Goal: Communication & Community: Answer question/provide support

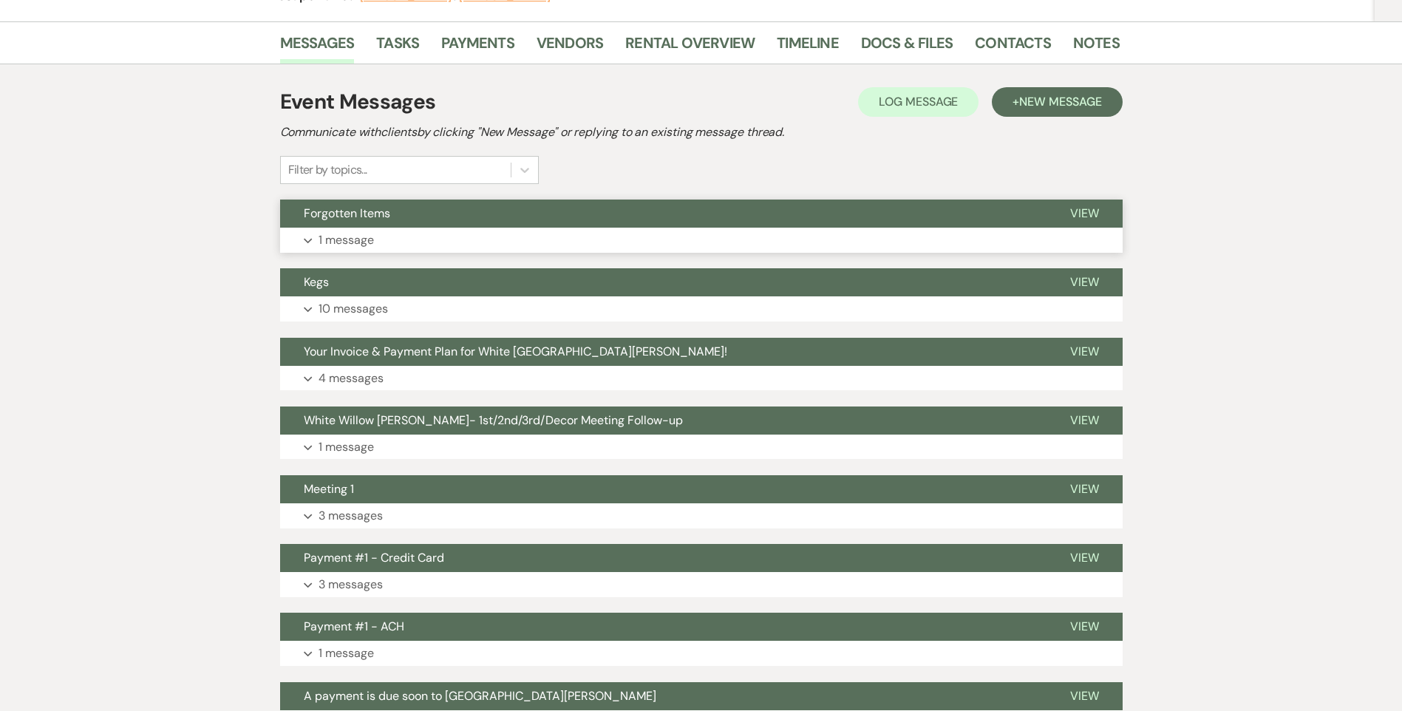
click at [413, 243] on button "Expand 1 message" at bounding box center [701, 240] width 843 height 25
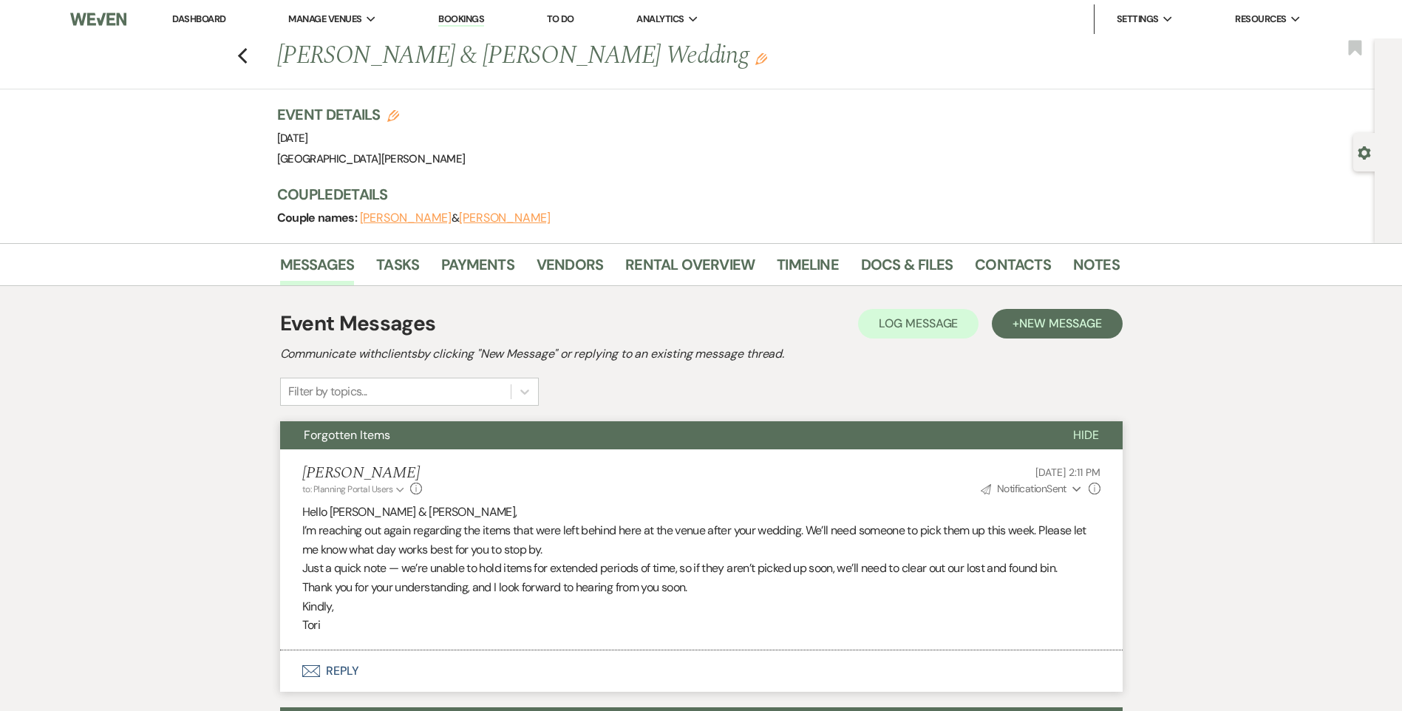
click at [200, 14] on link "Dashboard" at bounding box center [198, 19] width 53 height 13
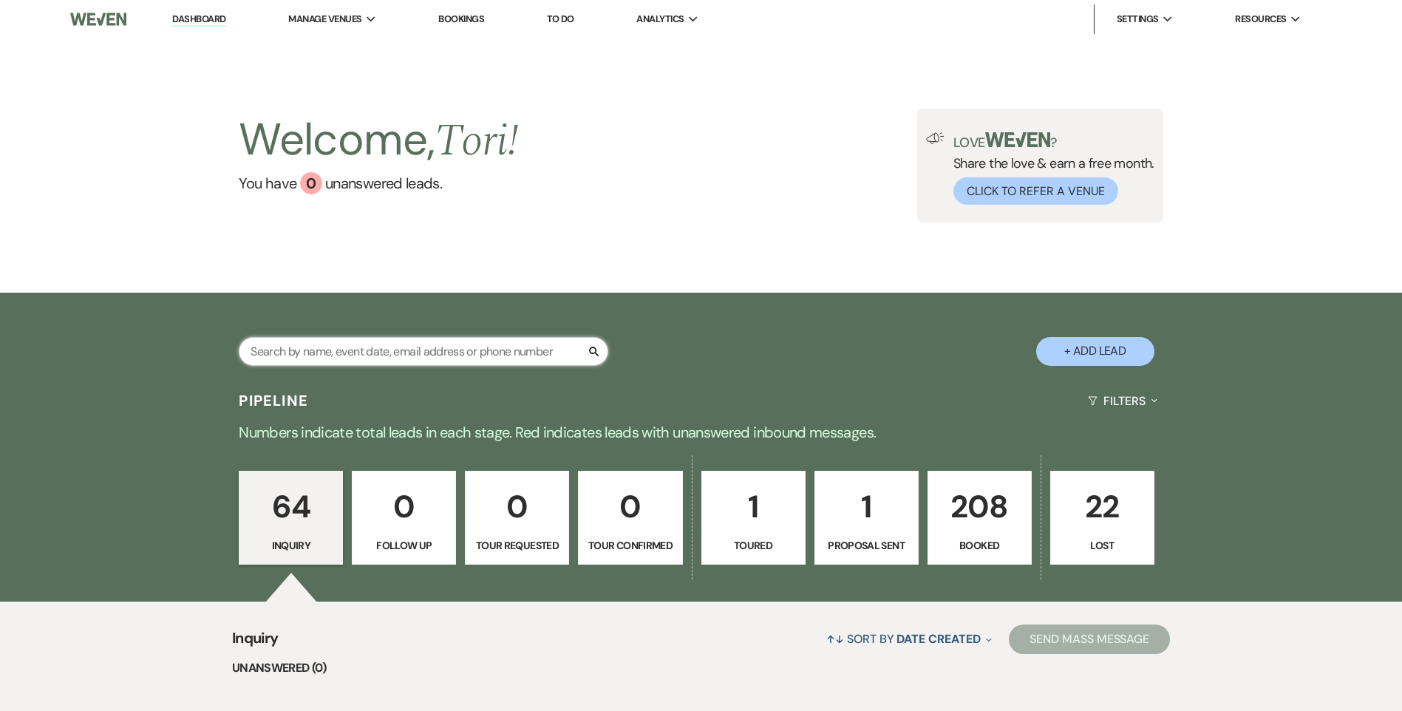
click at [316, 343] on input "text" at bounding box center [424, 351] width 370 height 29
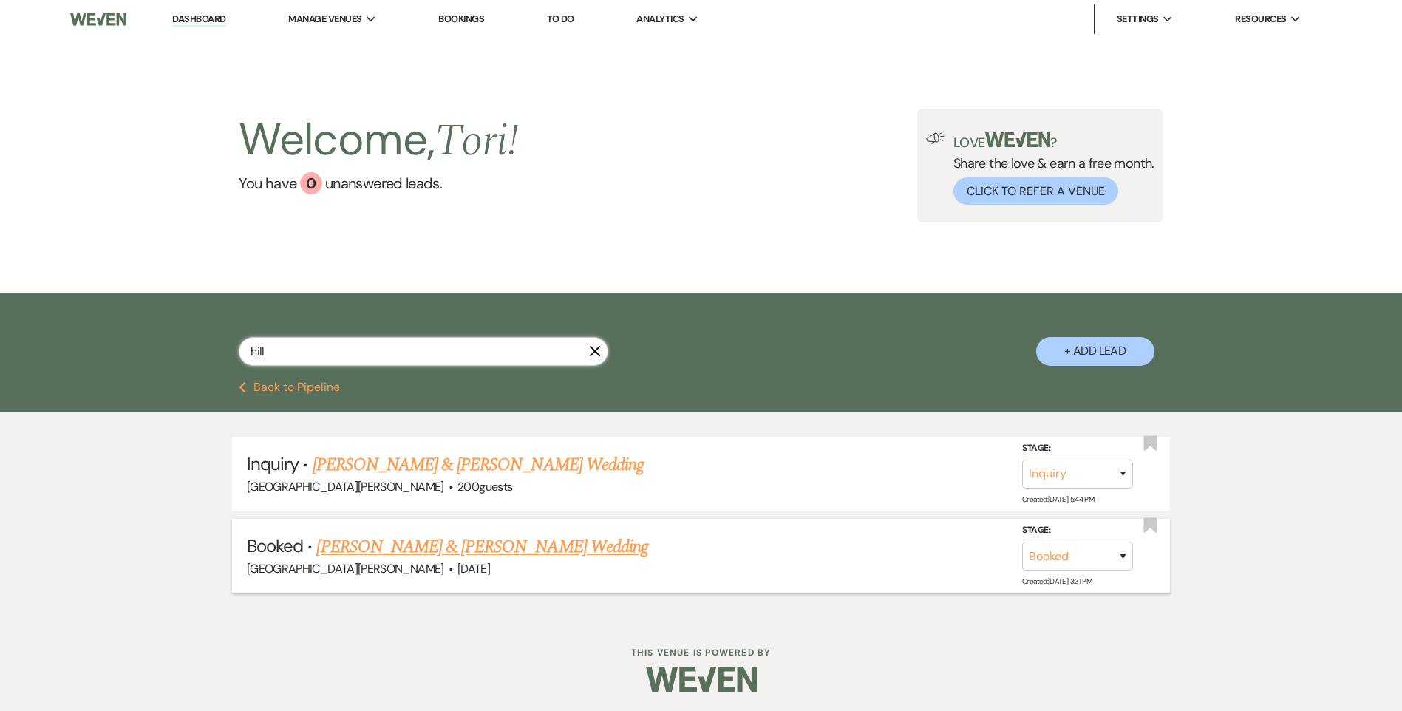
type input "hill"
click at [430, 537] on link "[PERSON_NAME] & [PERSON_NAME] Wedding" at bounding box center [481, 547] width 331 height 27
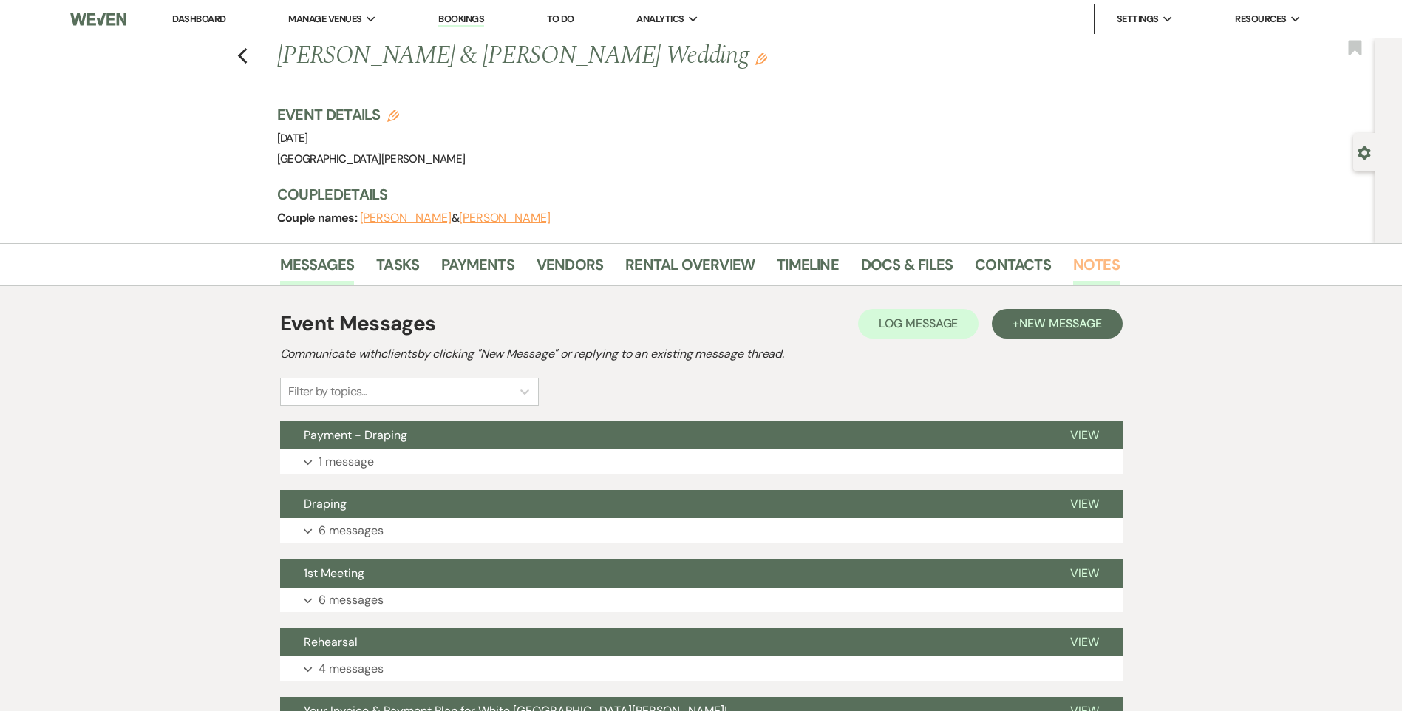
click at [1102, 265] on link "Notes" at bounding box center [1096, 269] width 47 height 33
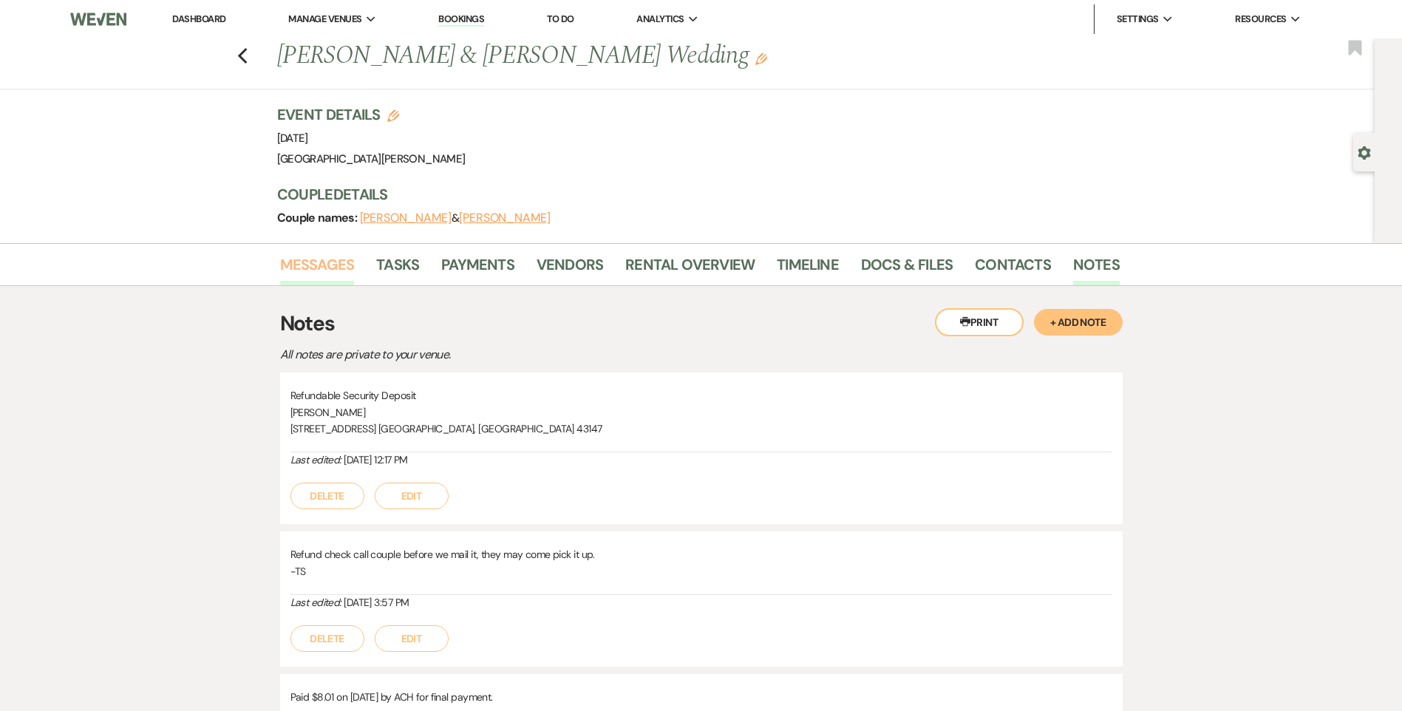
click at [324, 254] on link "Messages" at bounding box center [317, 269] width 75 height 33
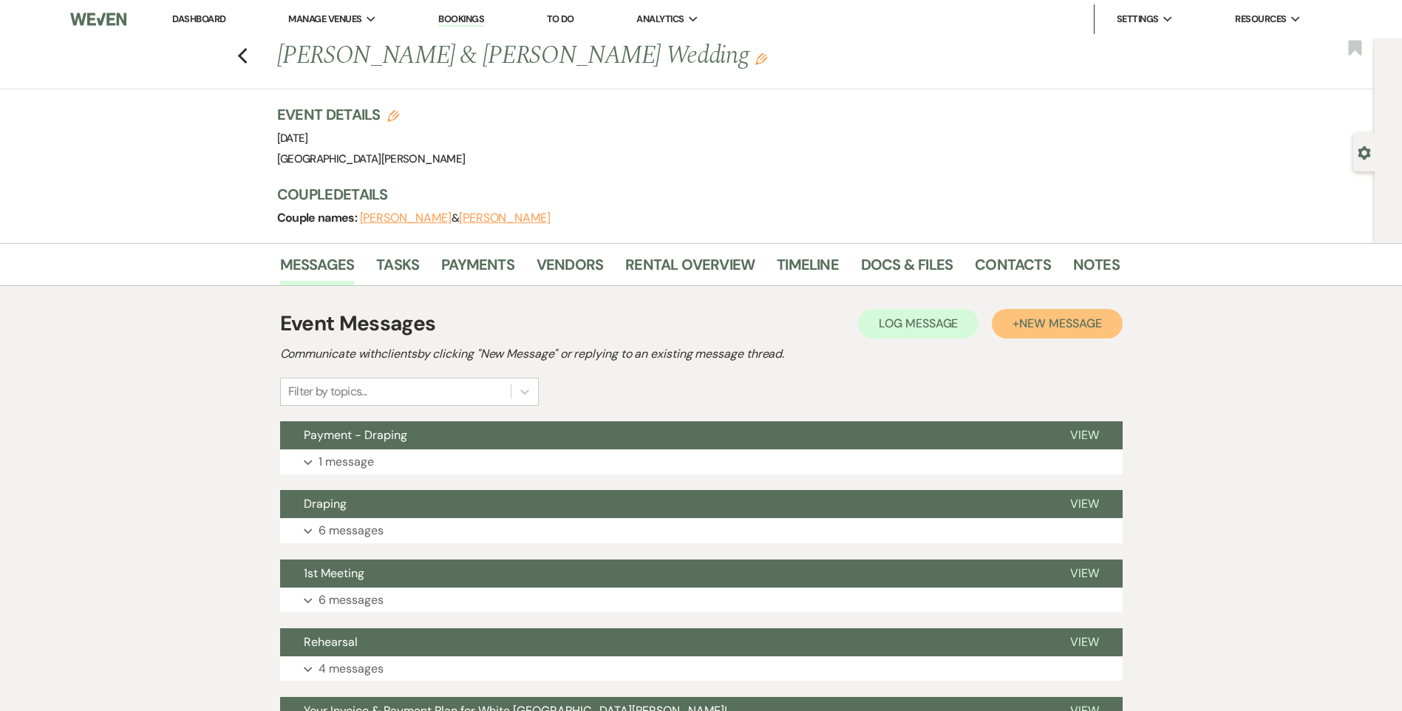
click at [1048, 325] on span "New Message" at bounding box center [1060, 324] width 82 height 16
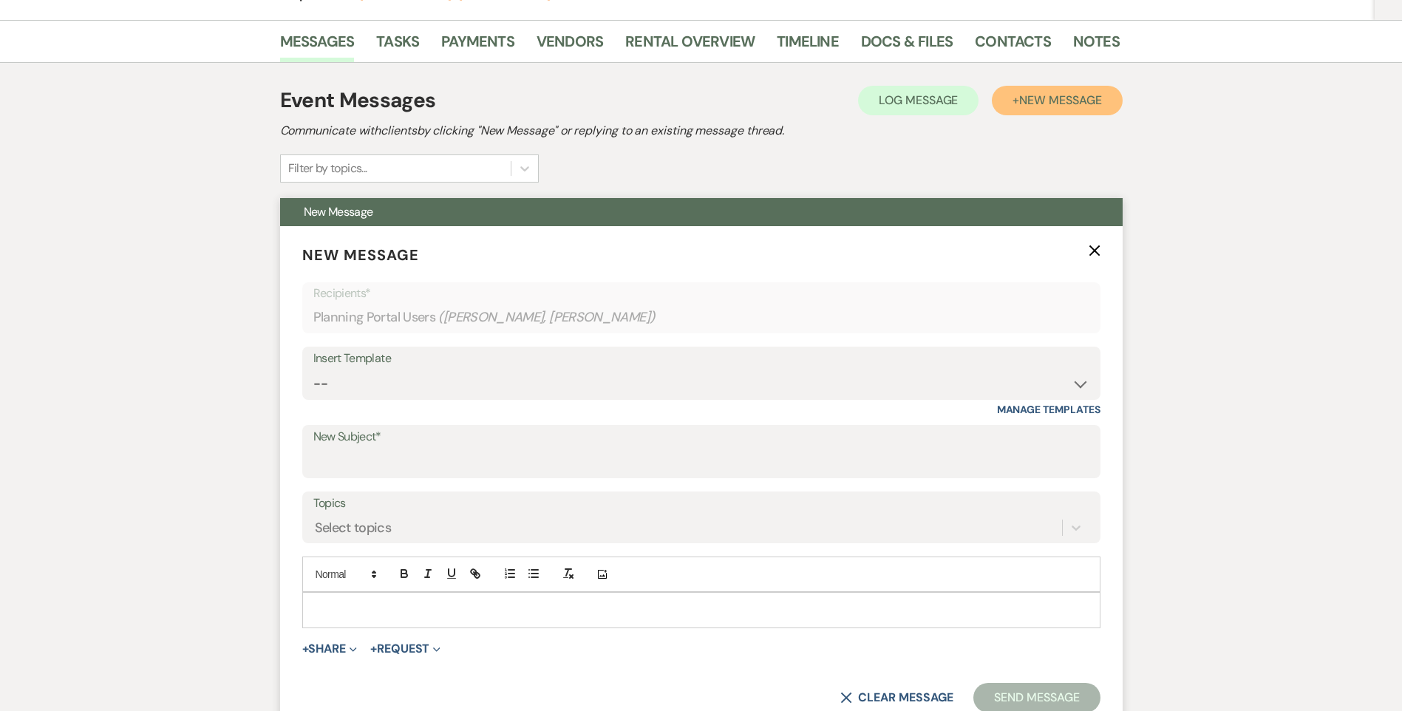
scroll to position [296, 0]
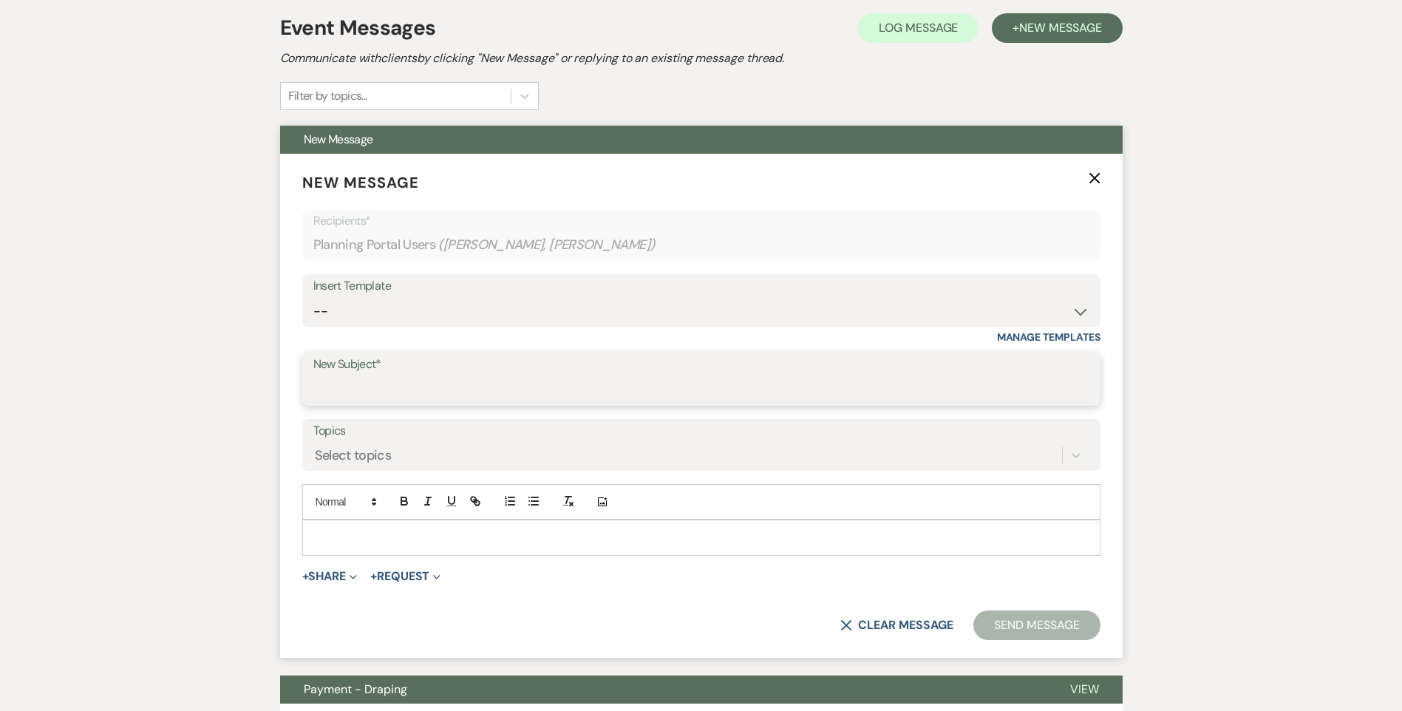
click at [378, 387] on input "New Subject*" at bounding box center [701, 390] width 776 height 29
paste input "WWM Review"
type input "WWM Review"
click at [372, 458] on div "Select topics" at bounding box center [353, 456] width 77 height 20
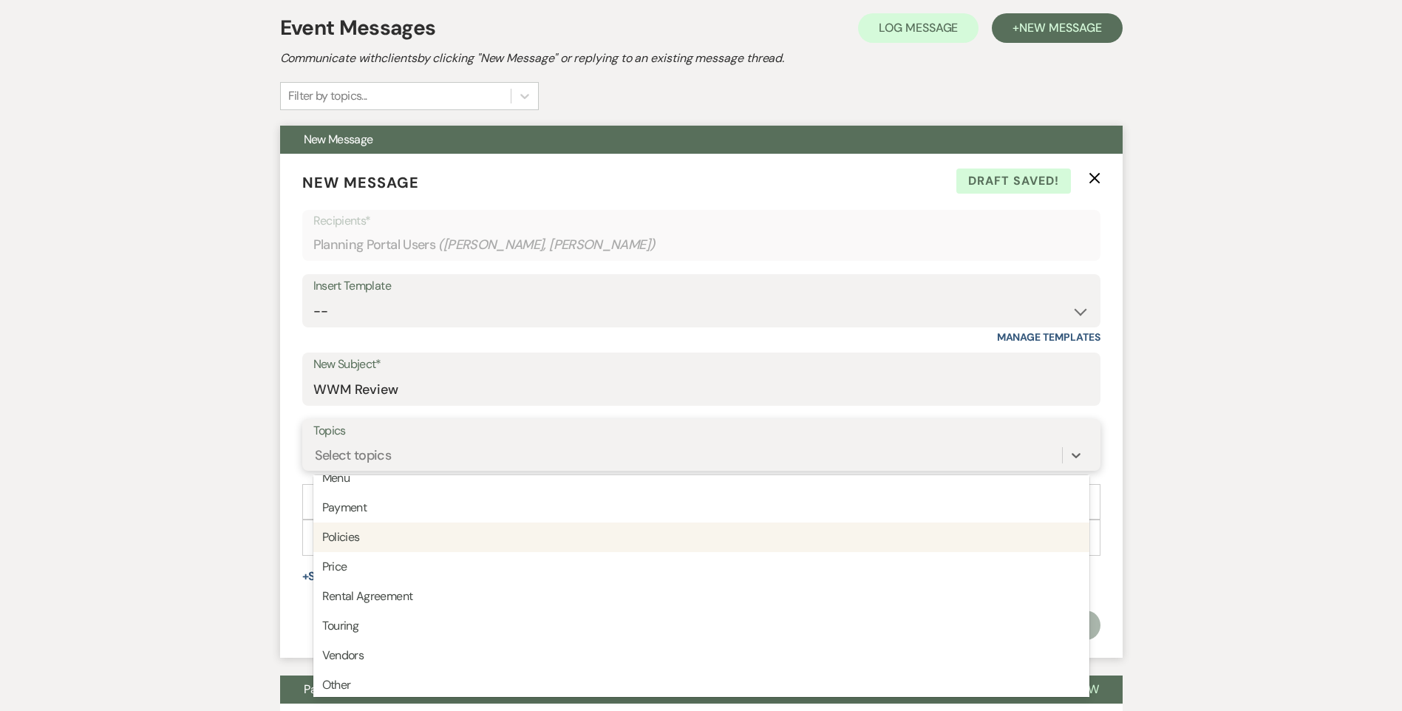
scroll to position [376, 0]
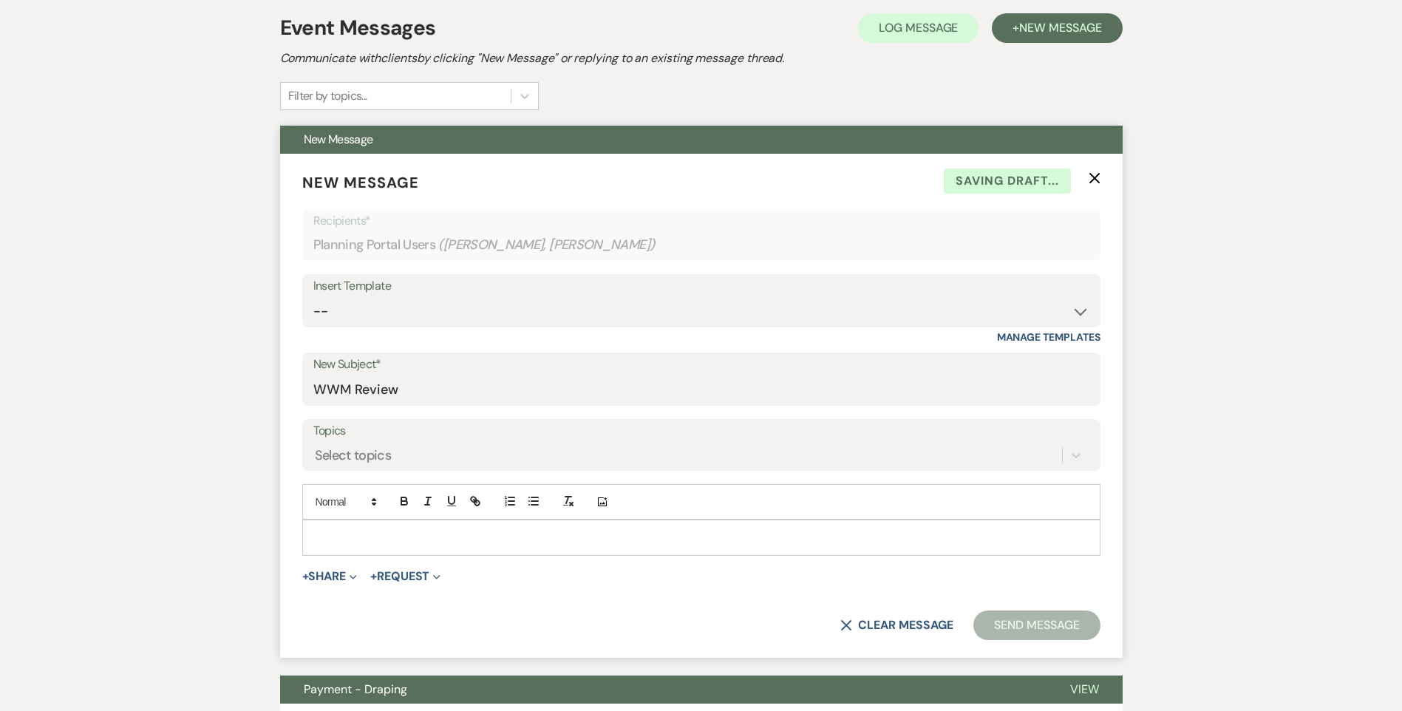
click at [288, 534] on form "New Message X Saving draft... Recipients* Planning Portal Users ( [PERSON_NAME]…" at bounding box center [701, 406] width 843 height 504
click at [391, 544] on p at bounding box center [701, 537] width 775 height 16
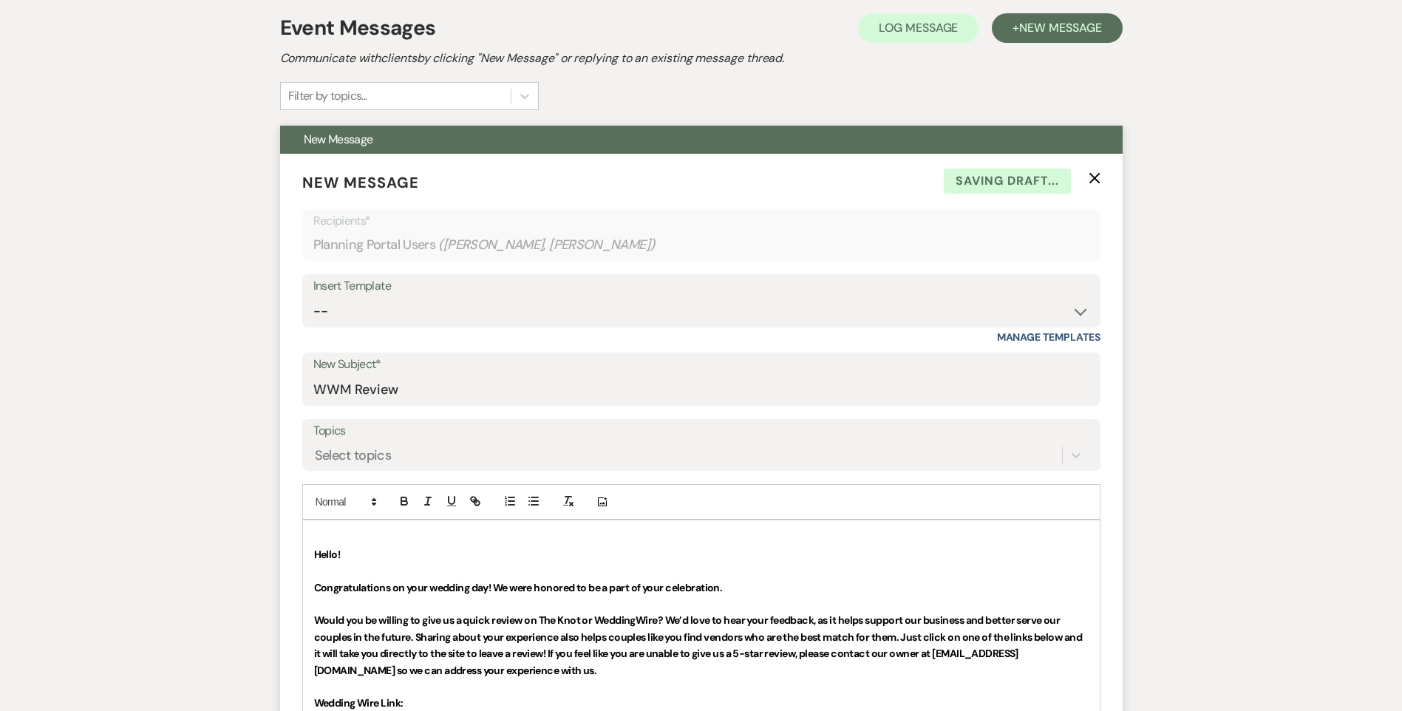
click at [320, 533] on p at bounding box center [701, 537] width 775 height 16
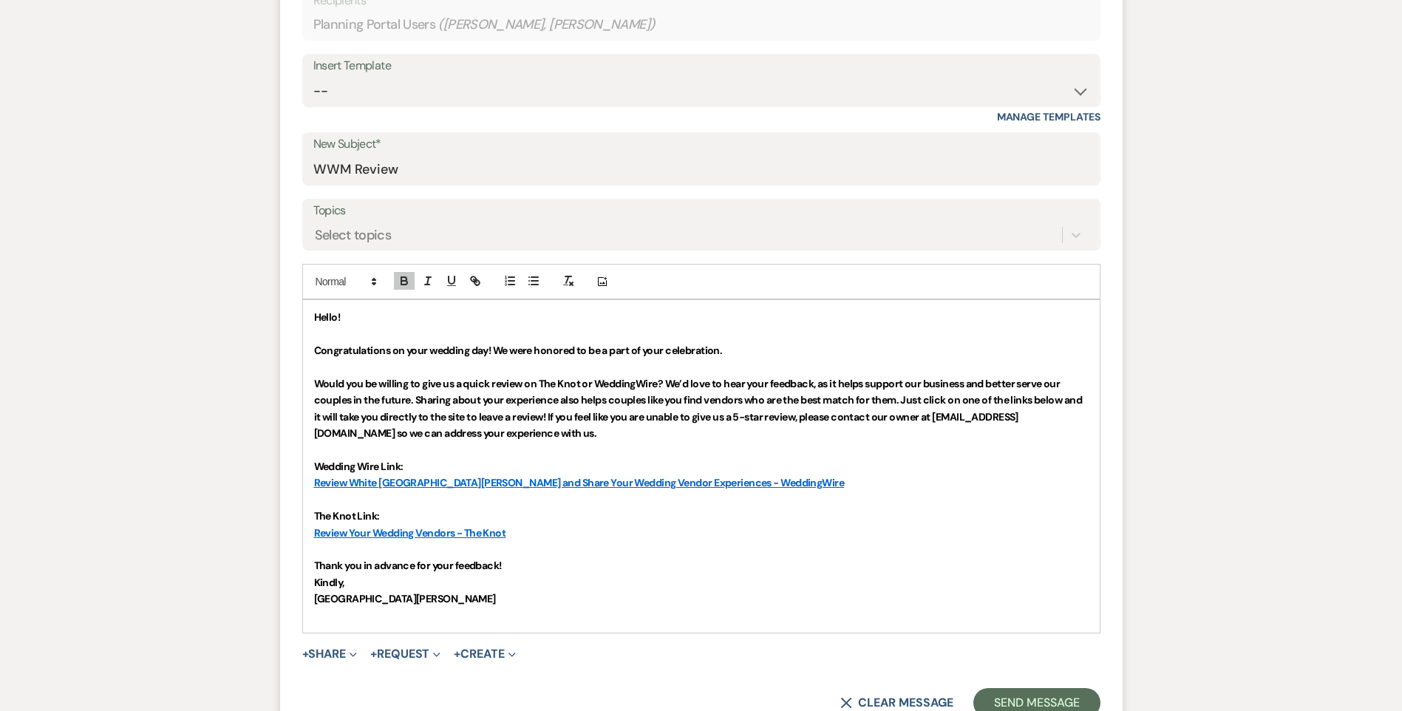
scroll to position [518, 0]
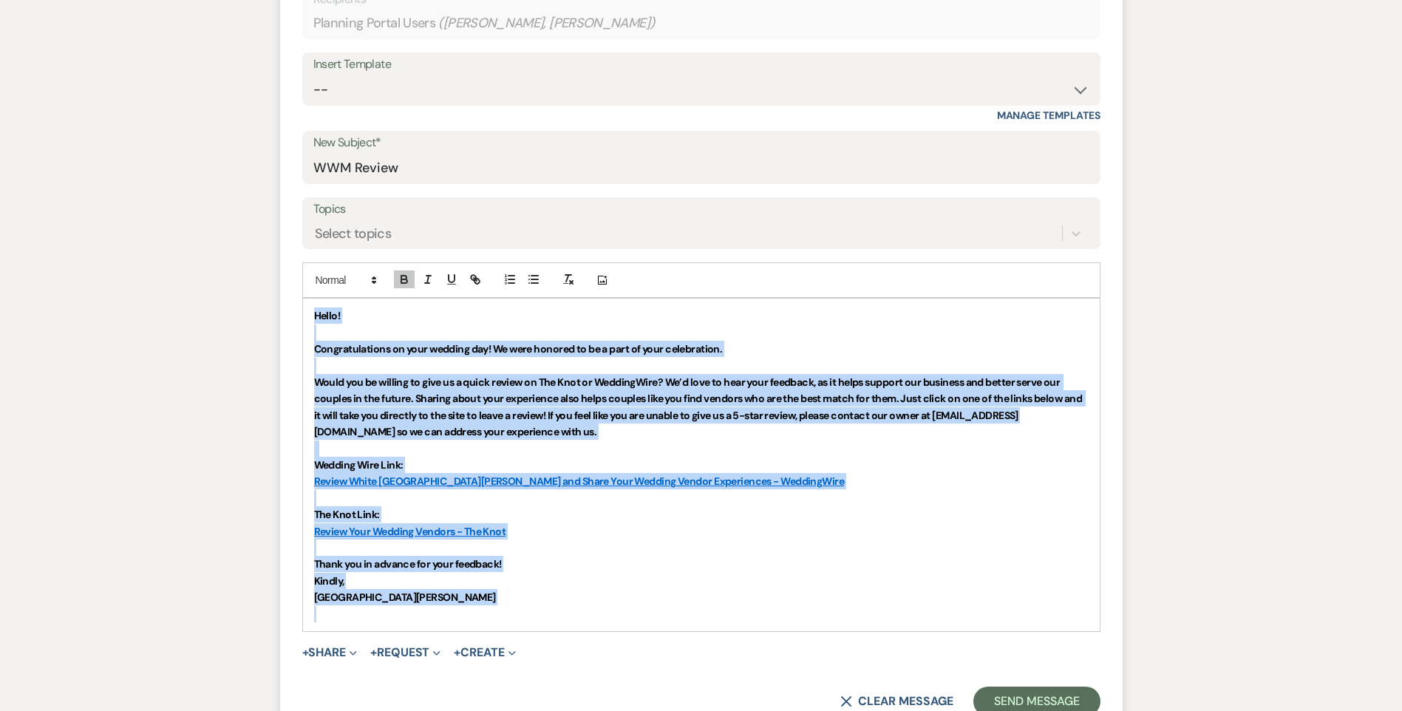
drag, startPoint x: 434, startPoint y: 609, endPoint x: 313, endPoint y: 294, distance: 338.2
click at [313, 294] on div "Add Photo Hello! Congratulations on your wedding day! We were honored to be a p…" at bounding box center [701, 446] width 798 height 369
click at [409, 274] on icon "button" at bounding box center [404, 279] width 13 height 13
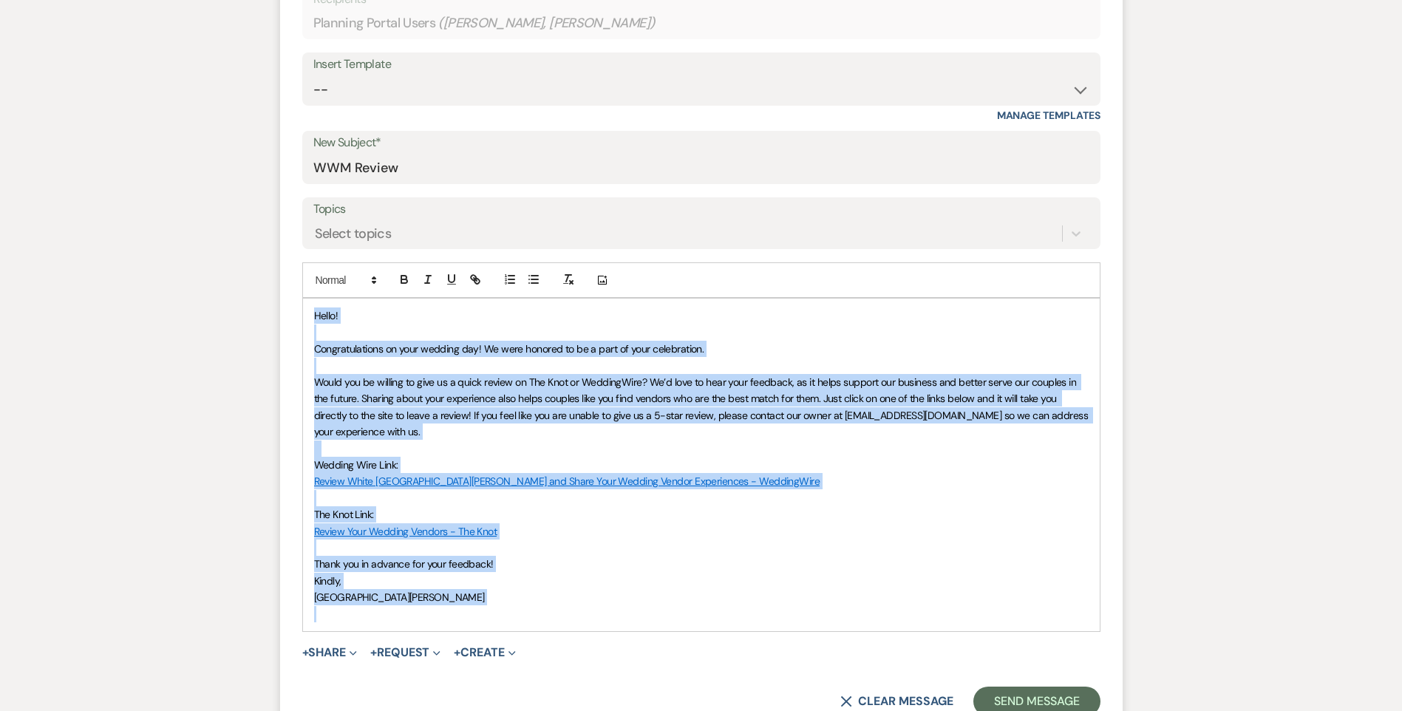
click at [487, 570] on span "Thank you in advance for your feedback!" at bounding box center [404, 563] width 180 height 13
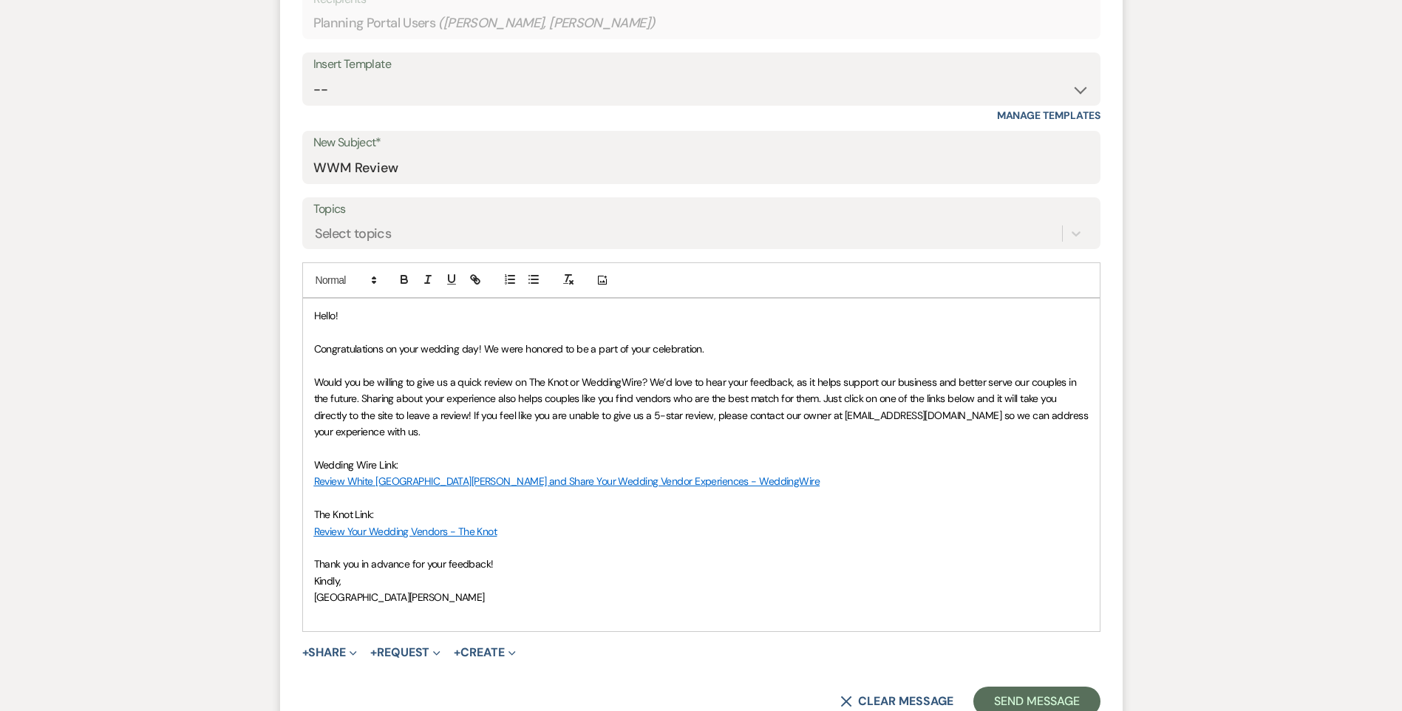
click at [336, 319] on span "Hello!" at bounding box center [326, 315] width 24 height 13
click at [496, 353] on span "Congratulations on your wedding day! We were honored to be a part of your celeb…" at bounding box center [509, 348] width 390 height 13
click at [427, 601] on p "[GEOGRAPHIC_DATA][PERSON_NAME]" at bounding box center [701, 597] width 775 height 16
click at [414, 607] on p at bounding box center [701, 614] width 775 height 16
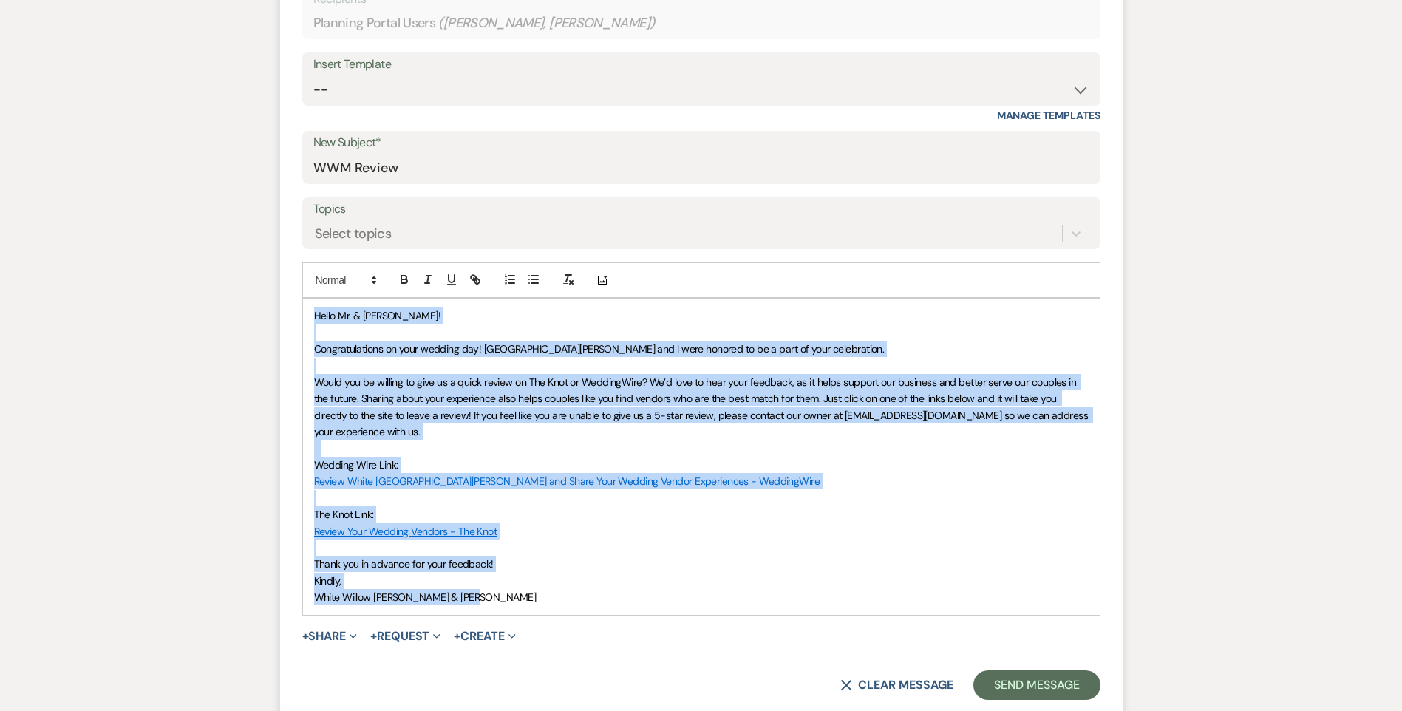
drag, startPoint x: 499, startPoint y: 603, endPoint x: 308, endPoint y: 317, distance: 343.2
click at [308, 317] on div "Hello Mr. & [PERSON_NAME]! Congratulations on your wedding day! [GEOGRAPHIC_DAT…" at bounding box center [701, 457] width 797 height 316
copy div "Hello Mr. & [PERSON_NAME]! Congratulations on your wedding day! [GEOGRAPHIC_DAT…"
click at [1048, 691] on button "Send Message" at bounding box center [1037, 686] width 126 height 30
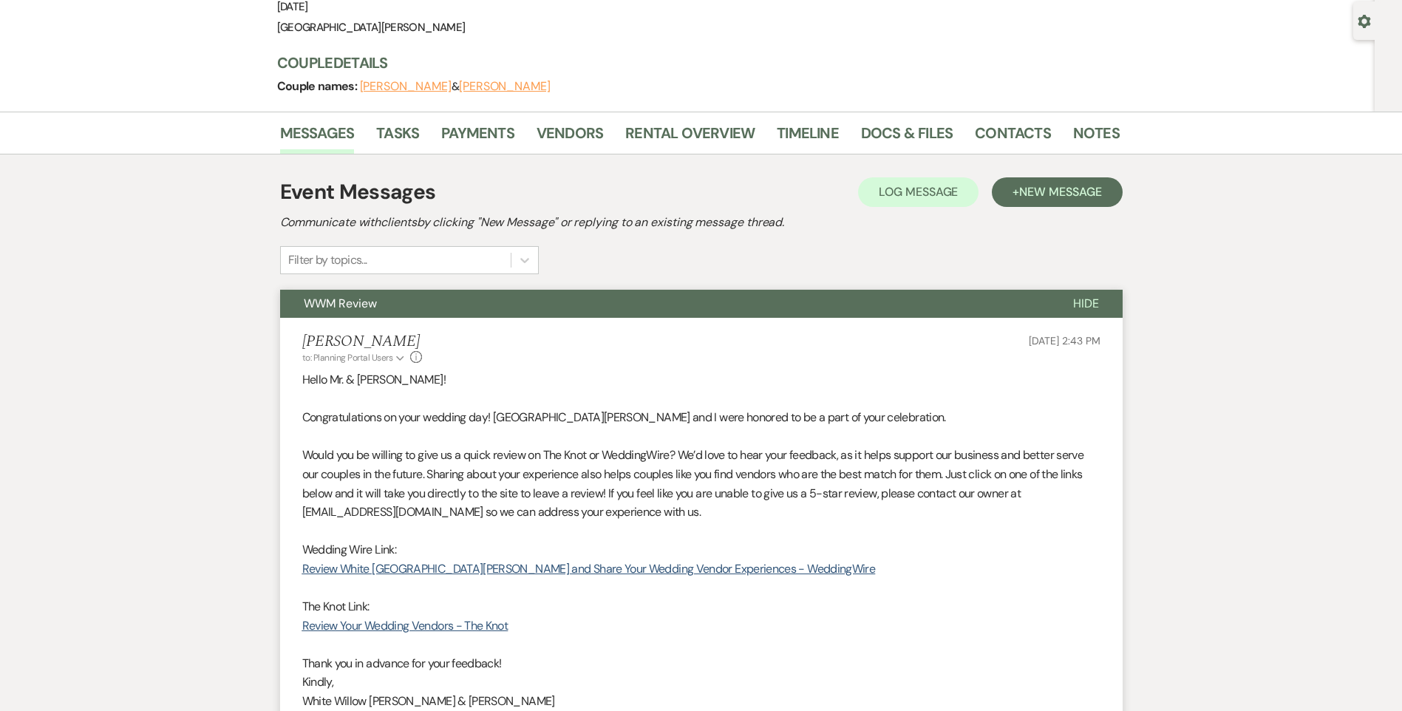
scroll to position [0, 0]
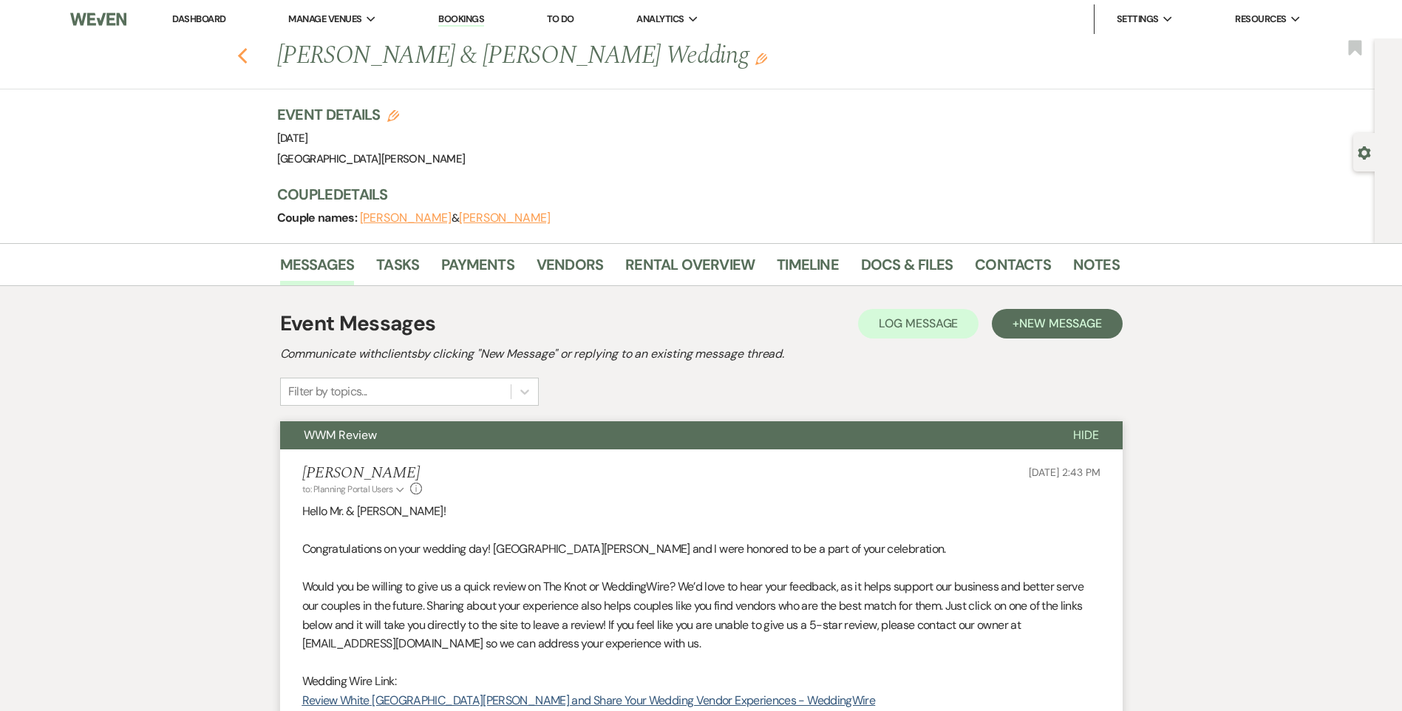
click at [248, 47] on button "Previous" at bounding box center [242, 54] width 11 height 21
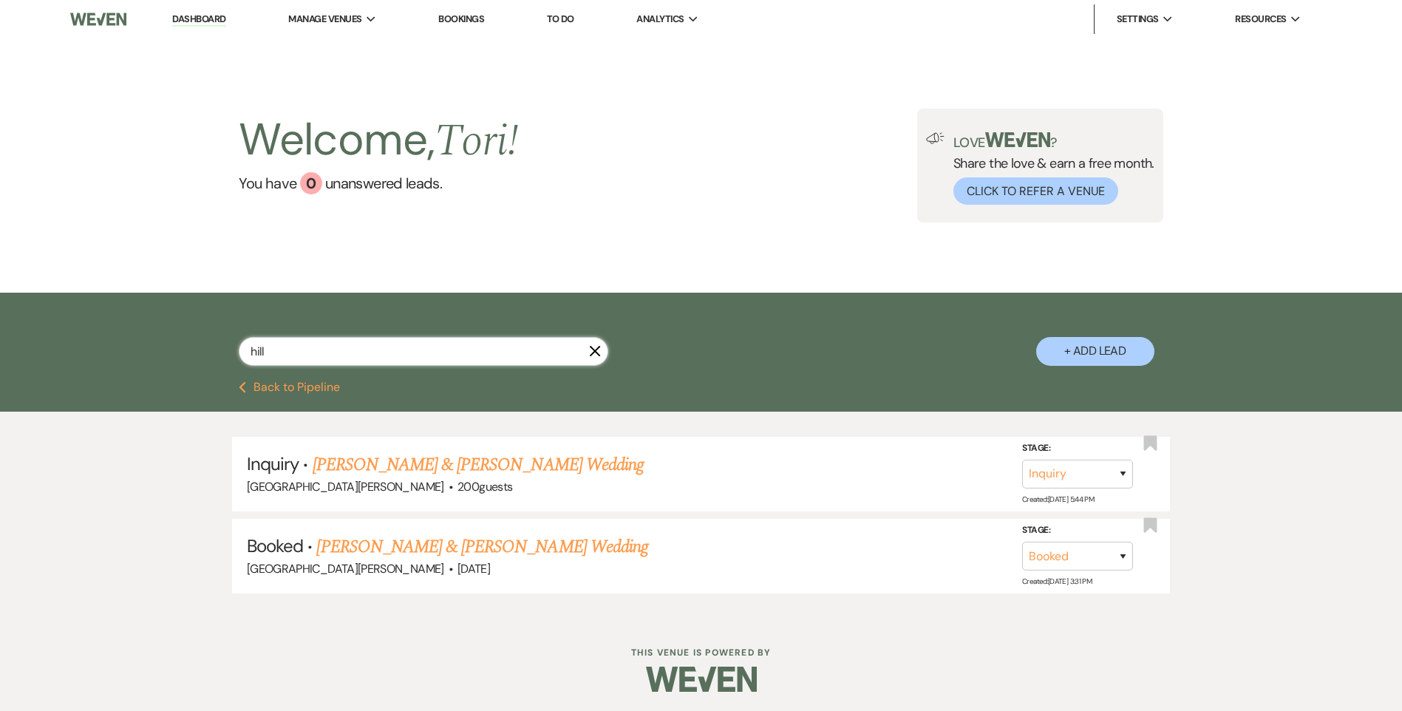
drag, startPoint x: 300, startPoint y: 347, endPoint x: 0, endPoint y: 334, distance: 300.5
click at [0, 344] on html "Dashboard Manage Venues Expand [GEOGRAPHIC_DATA][PERSON_NAME] Bookings To Do An…" at bounding box center [701, 357] width 1402 height 714
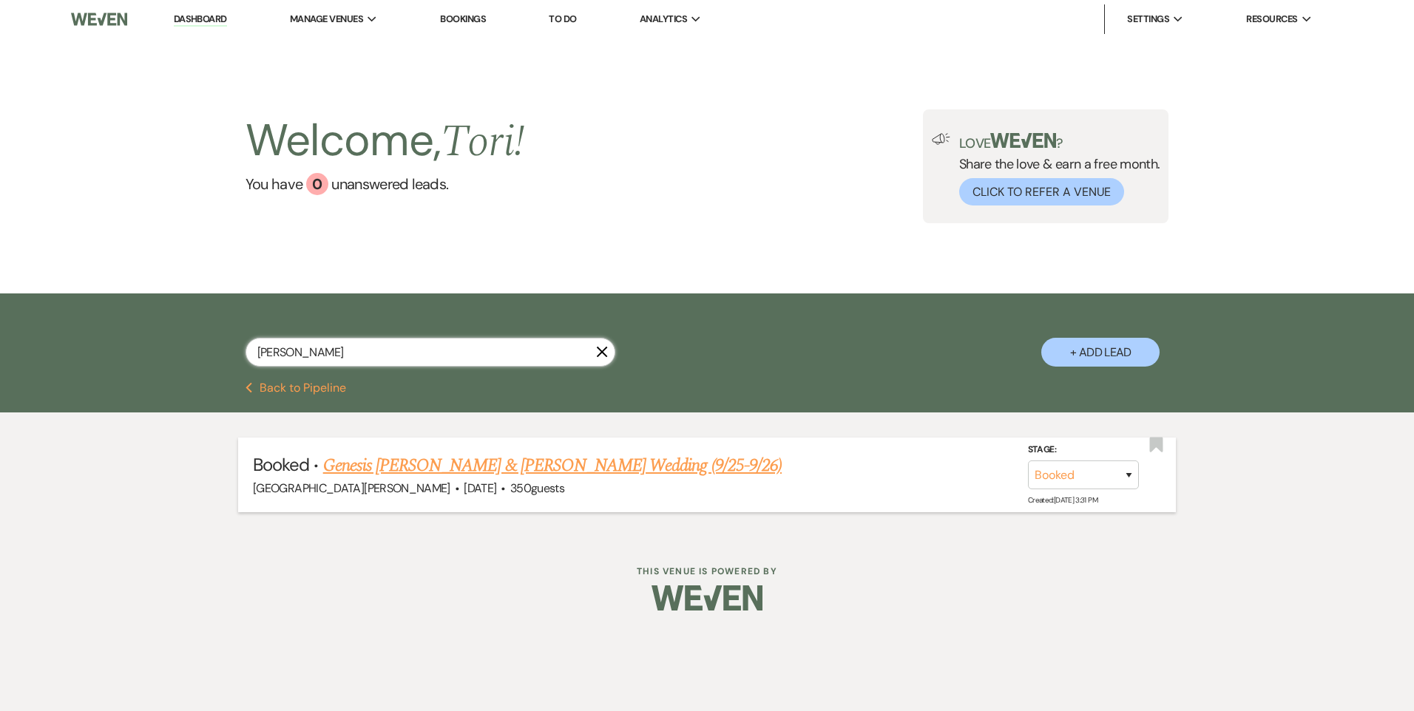
type input "[PERSON_NAME]"
click at [373, 466] on link "Genesis [PERSON_NAME] & [PERSON_NAME] Wedding (9/25-9/26)" at bounding box center [552, 465] width 458 height 27
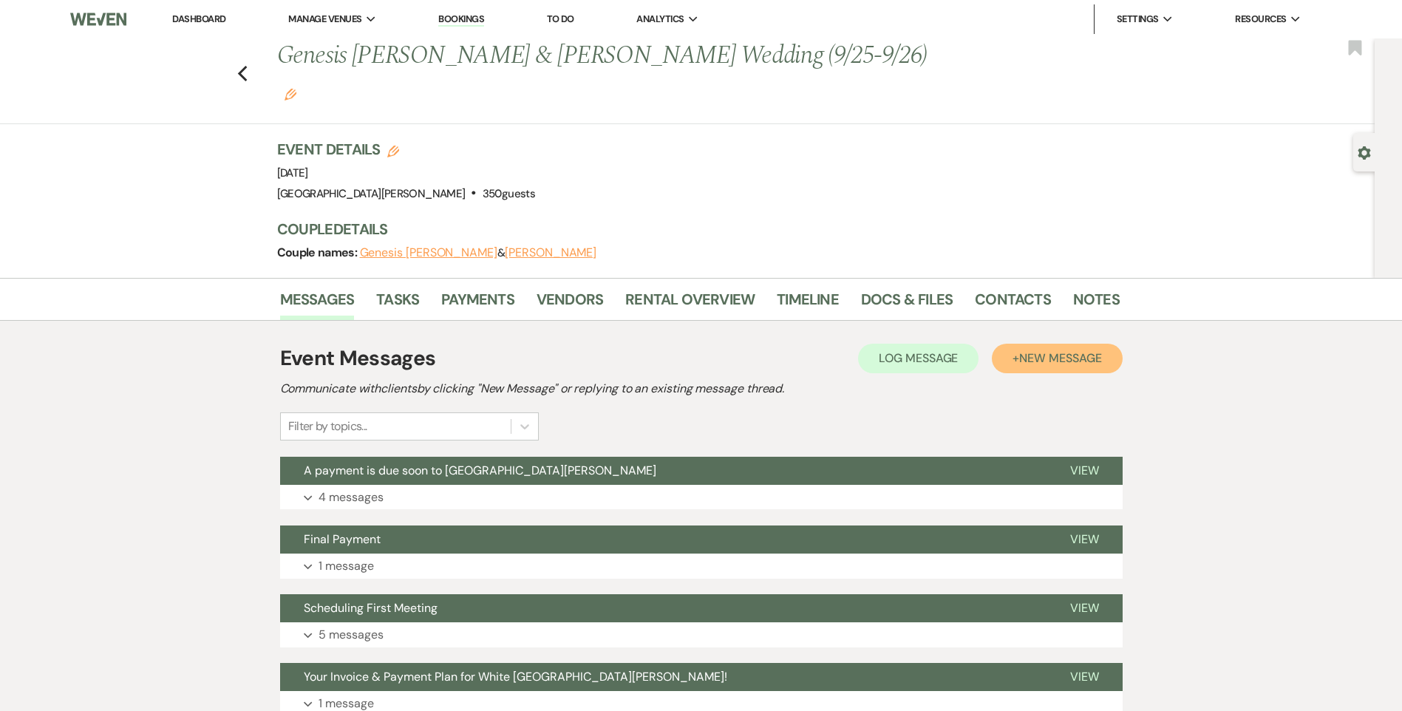
click at [1065, 350] on span "New Message" at bounding box center [1060, 358] width 82 height 16
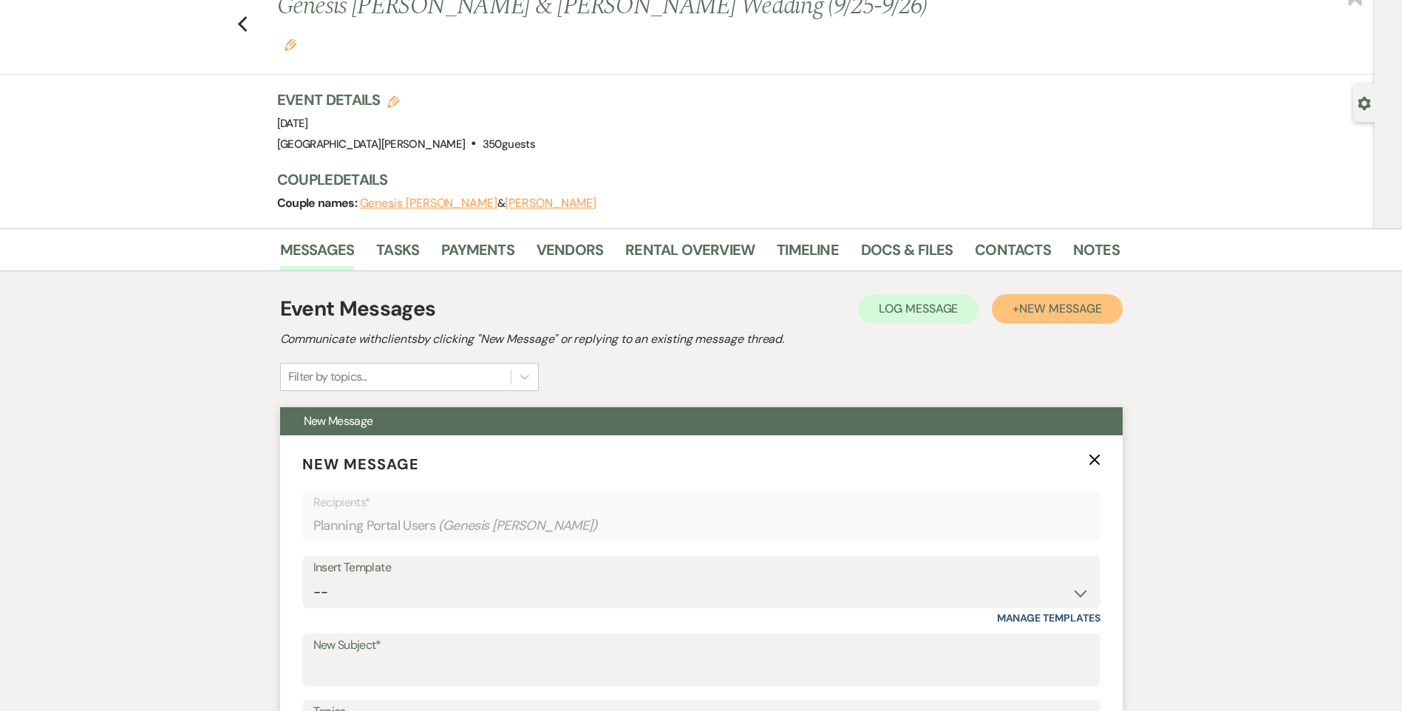
scroll to position [148, 0]
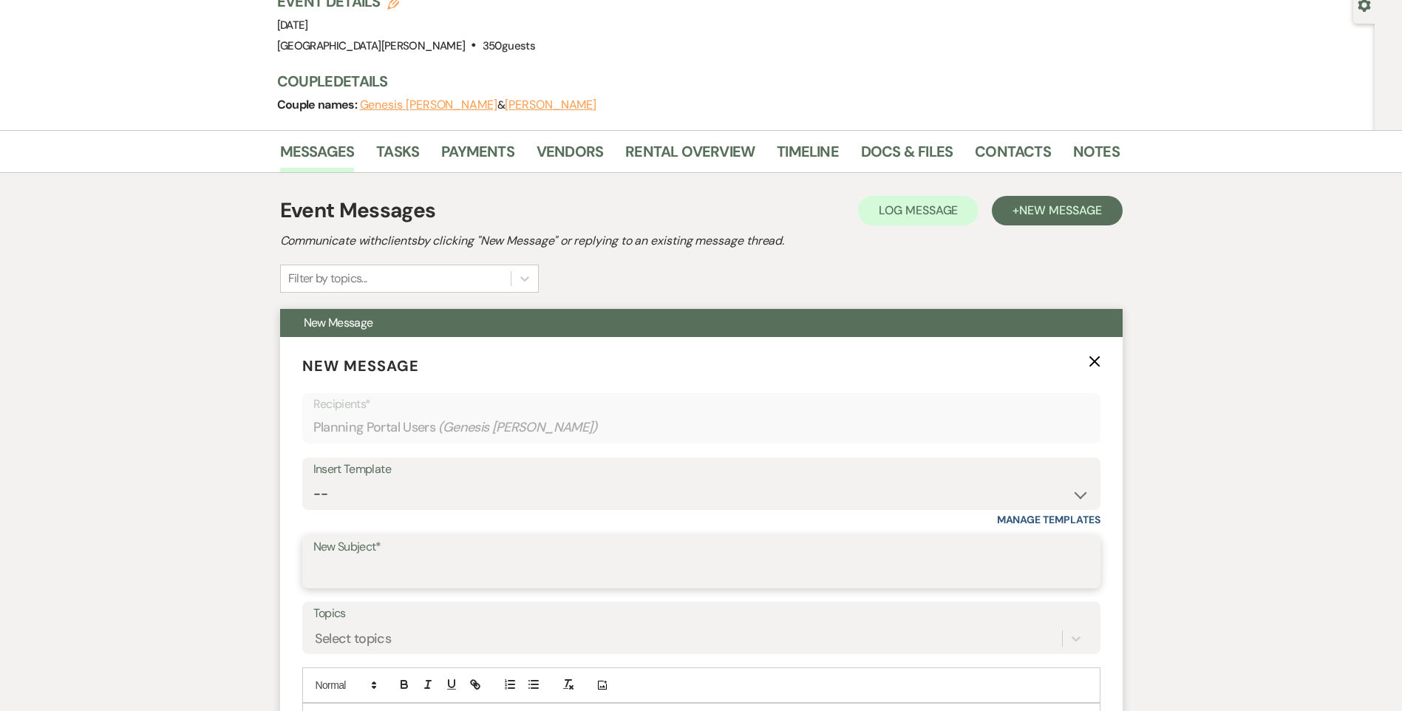
click at [367, 558] on input "New Subject*" at bounding box center [701, 572] width 776 height 29
type input "WWM Review"
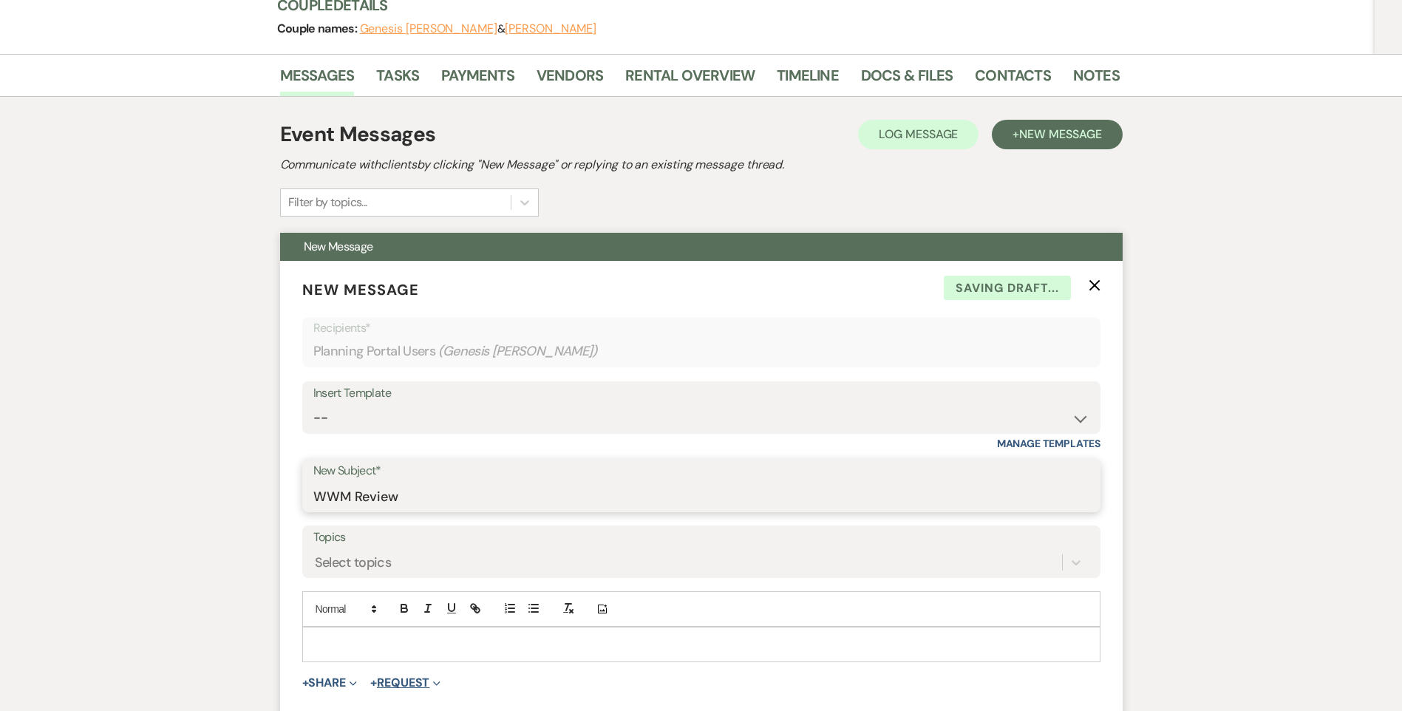
scroll to position [296, 0]
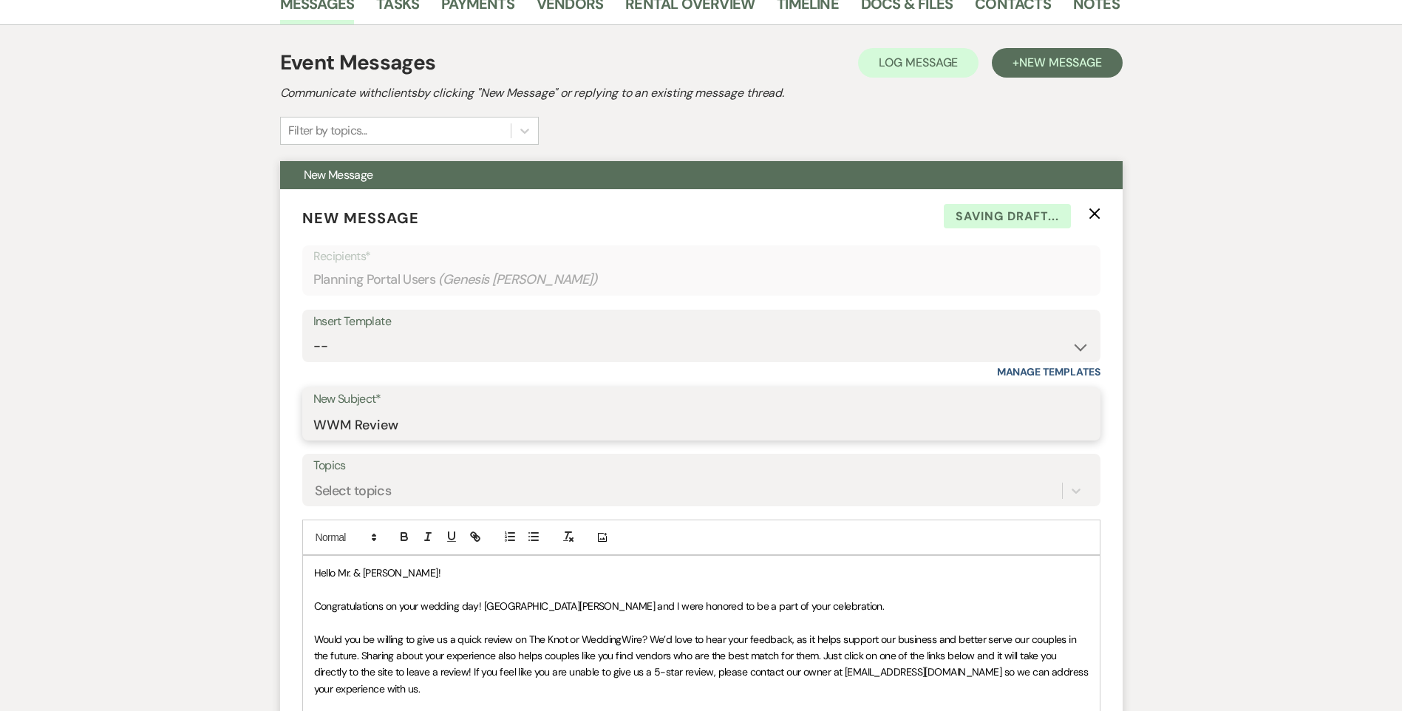
click at [390, 566] on span "Hello Mr. & [PERSON_NAME]!" at bounding box center [377, 572] width 126 height 13
click at [605, 647] on p "Would you be willing to give us a quick review on The Knot or WeddingWire? We’d…" at bounding box center [701, 664] width 775 height 67
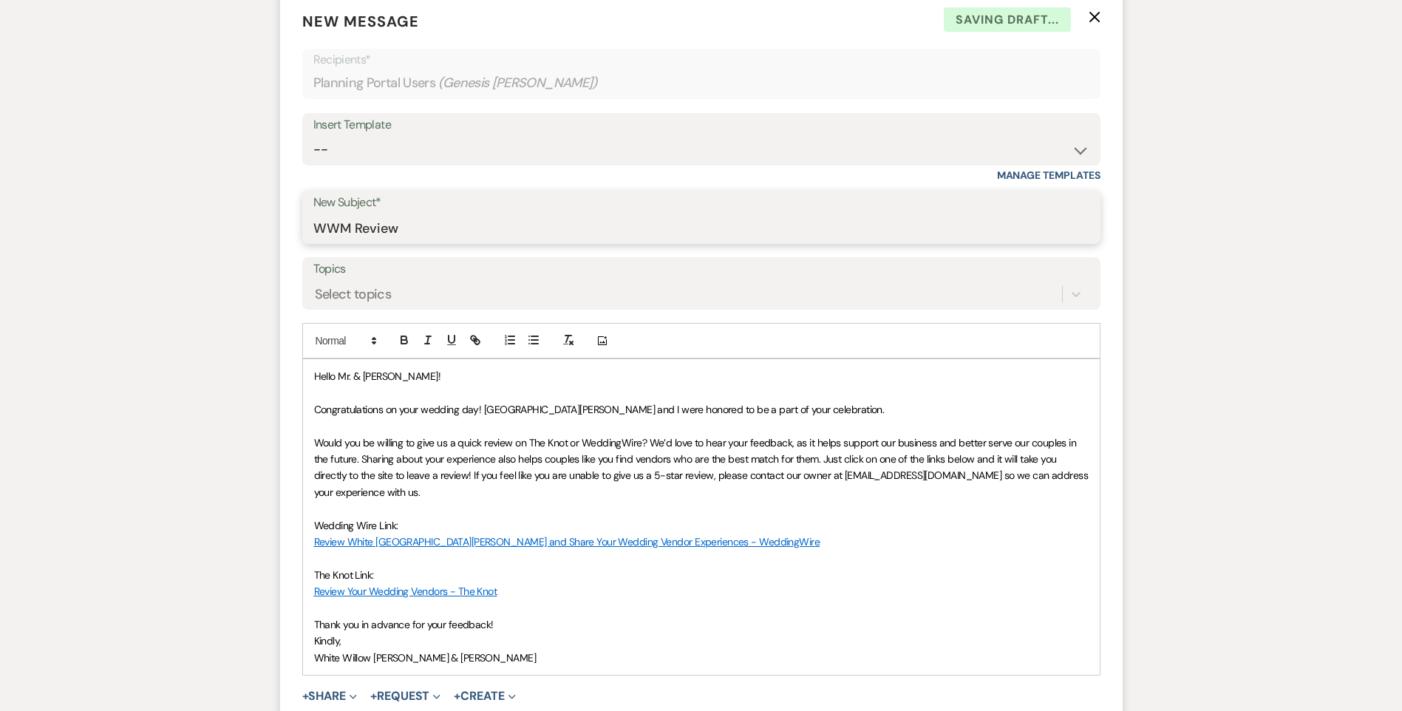
scroll to position [518, 0]
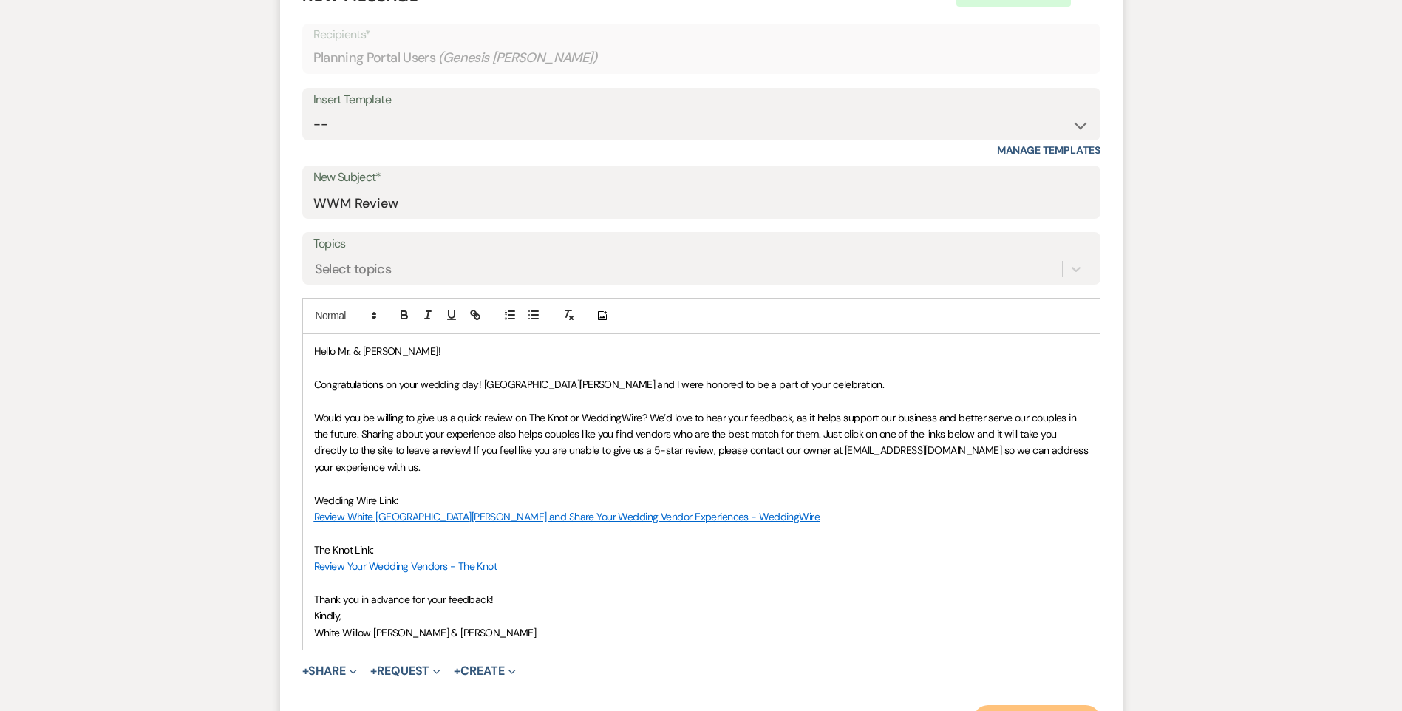
click at [1028, 705] on button "Send Message" at bounding box center [1037, 720] width 126 height 30
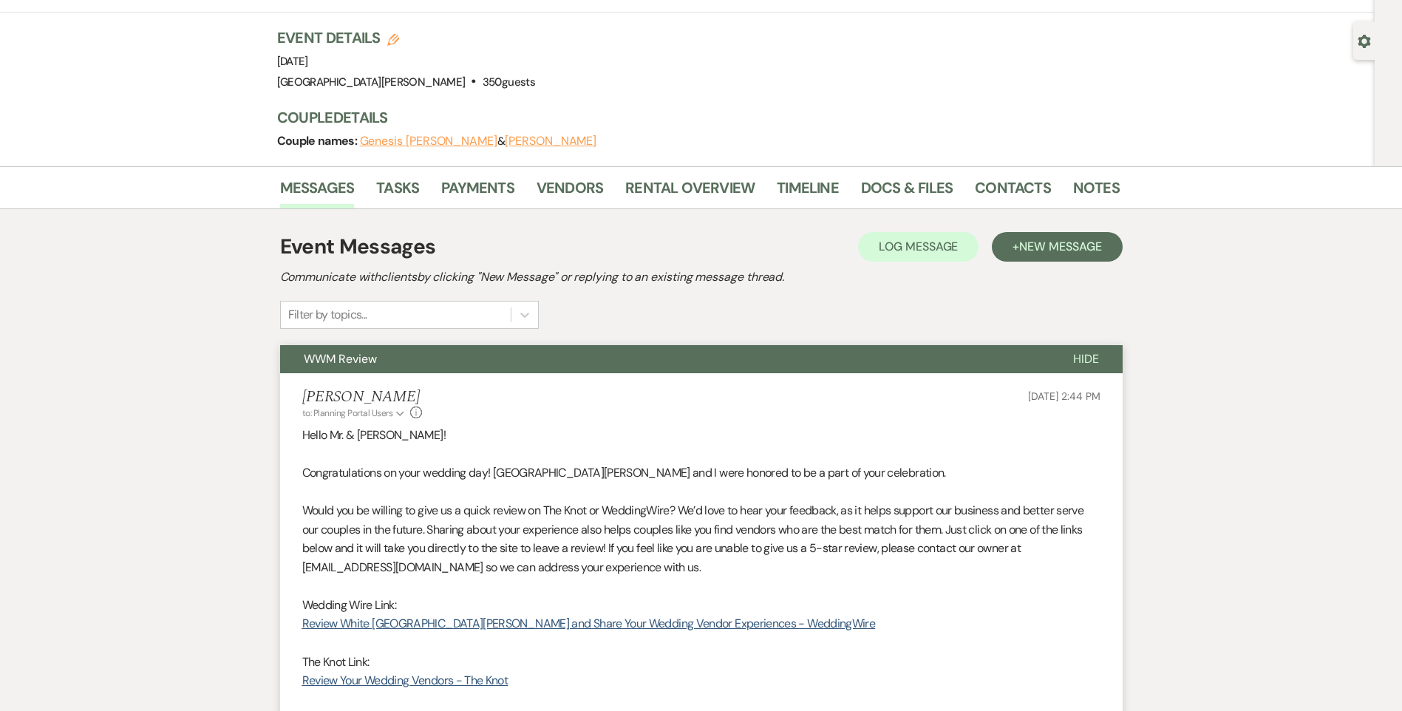
scroll to position [0, 0]
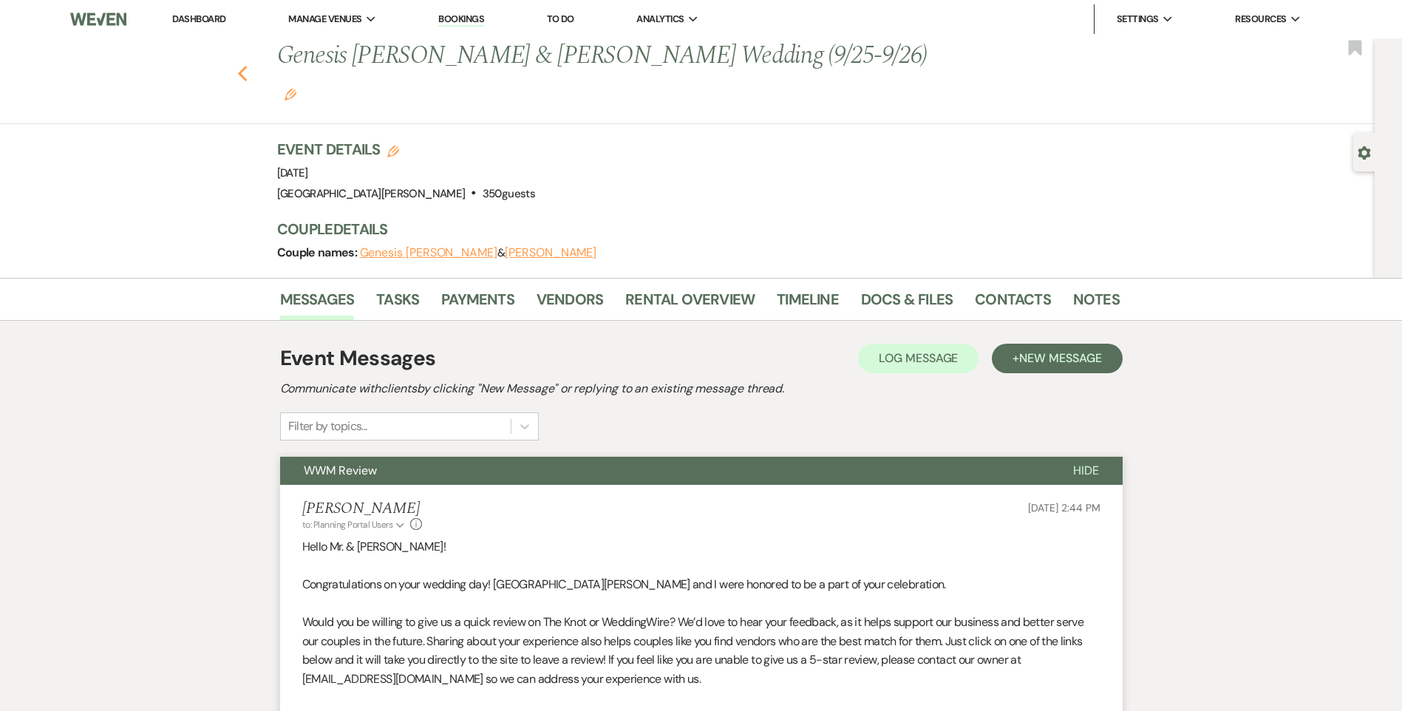
click at [245, 65] on icon "Previous" at bounding box center [242, 74] width 11 height 18
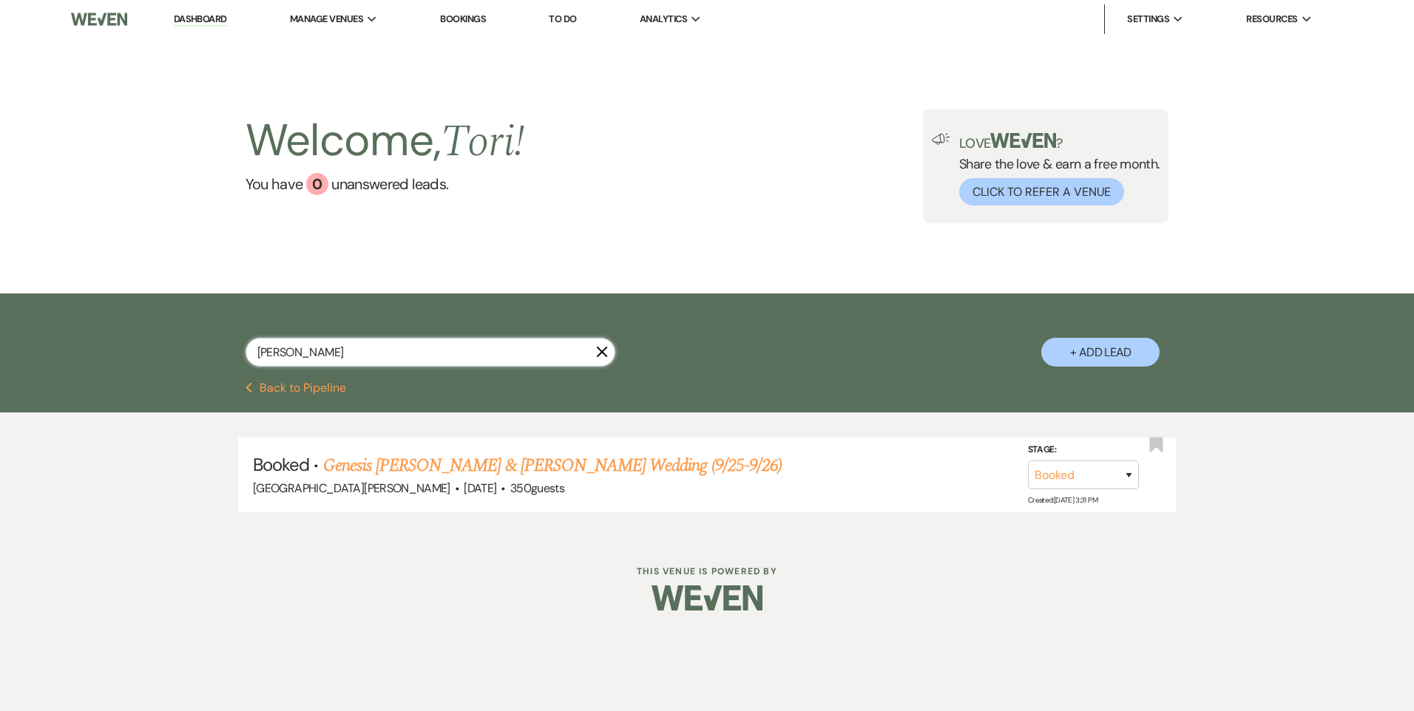
drag, startPoint x: 315, startPoint y: 350, endPoint x: 0, endPoint y: 314, distance: 316.9
click at [4, 319] on div "[PERSON_NAME] X + Add Lead" at bounding box center [707, 338] width 1414 height 89
type input "10/4"
click at [465, 464] on link "[PERSON_NAME] & [PERSON_NAME] Wedding" at bounding box center [488, 465] width 331 height 27
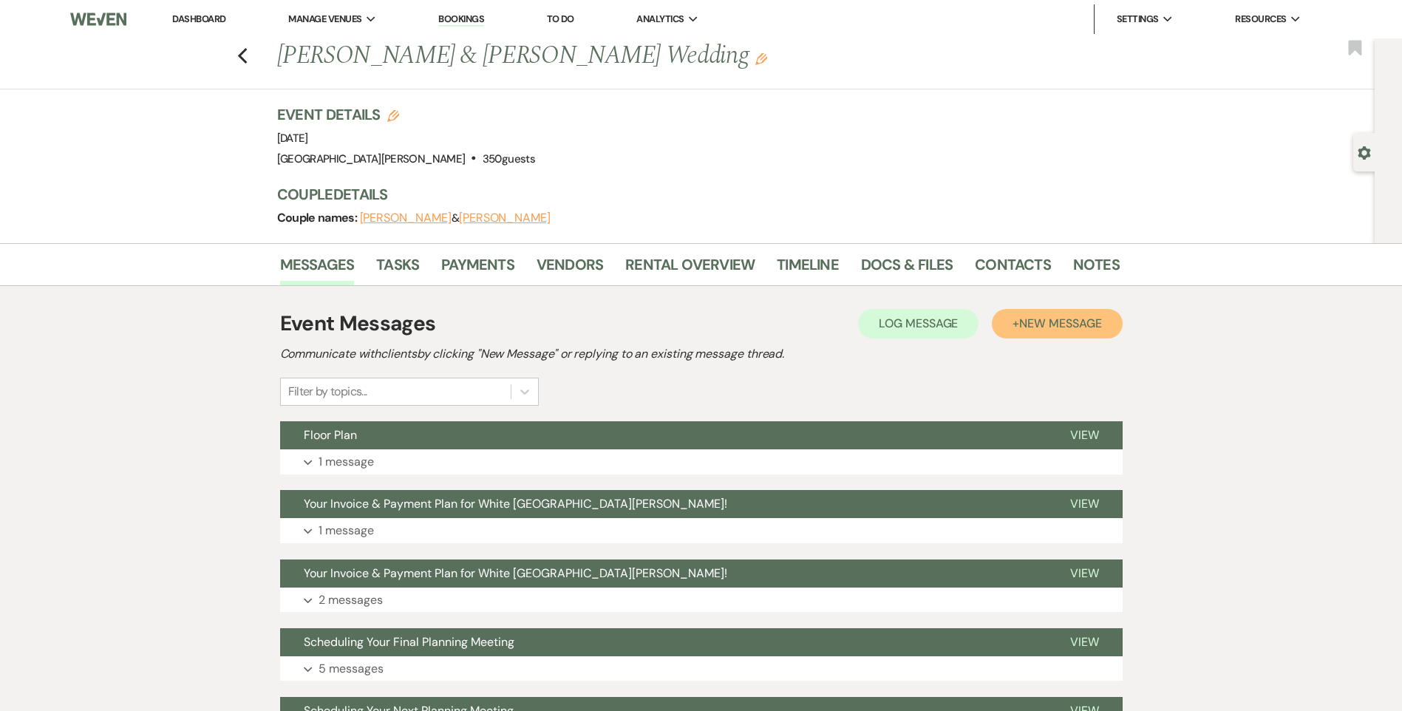
click at [1043, 326] on span "New Message" at bounding box center [1060, 324] width 82 height 16
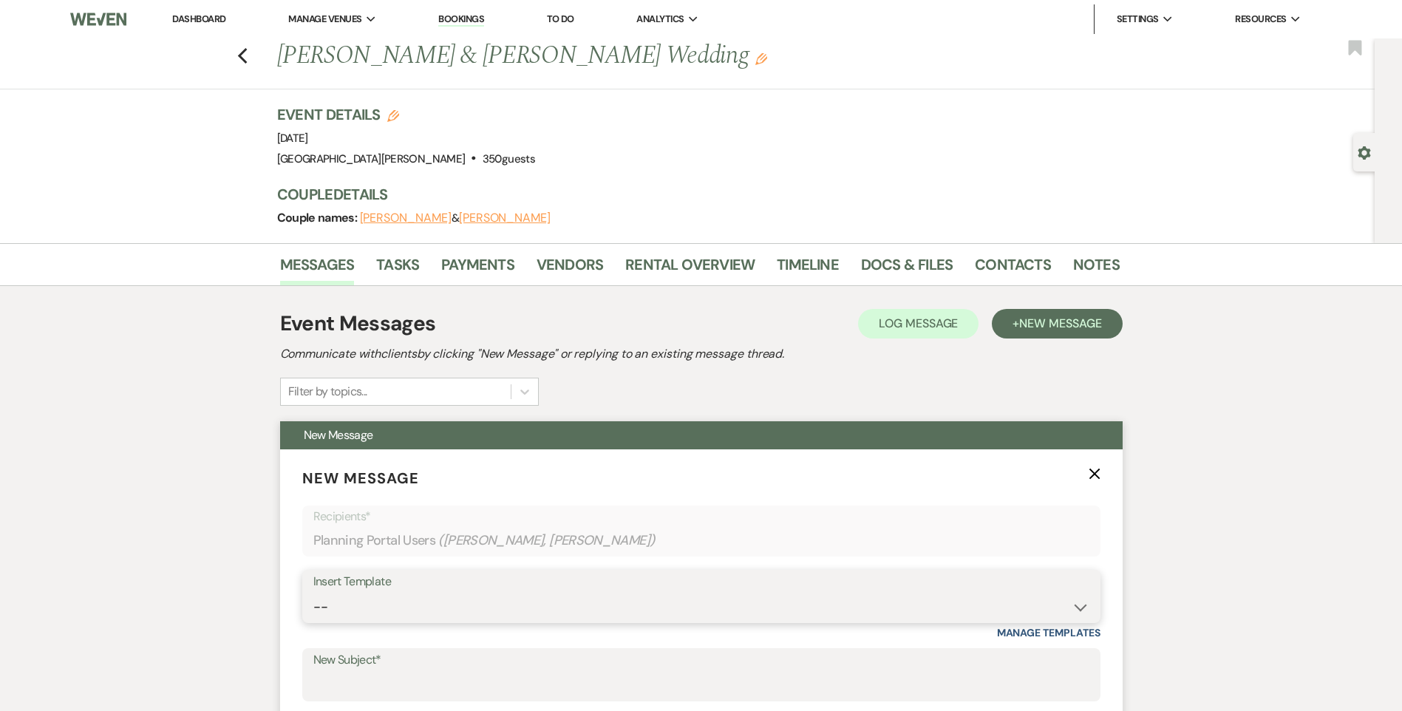
click at [393, 601] on select "-- Follow Up WWM Initial Inquiry Response Planning Portal Introduction (Booked …" at bounding box center [701, 607] width 776 height 29
click at [429, 668] on label "New Subject*" at bounding box center [701, 660] width 776 height 21
click at [429, 671] on input "New Subject*" at bounding box center [701, 685] width 776 height 29
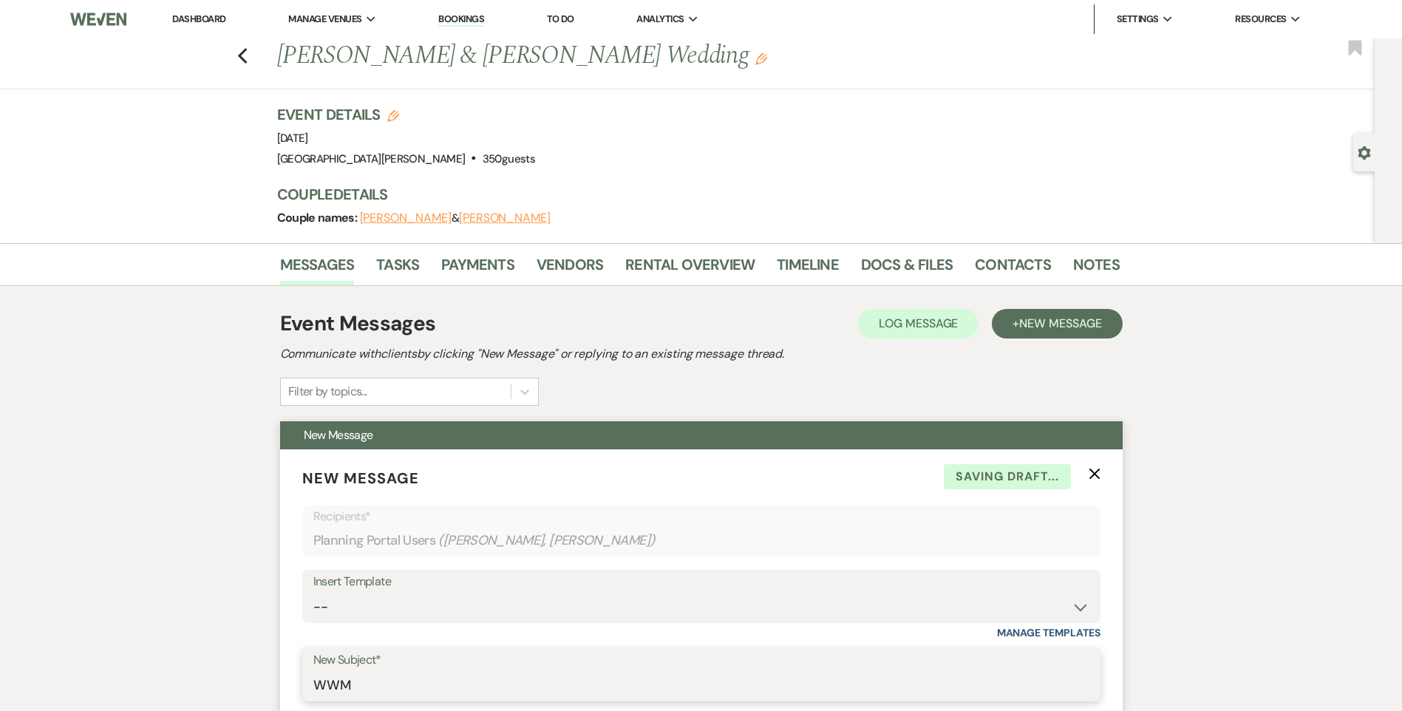
type input "WWM Review"
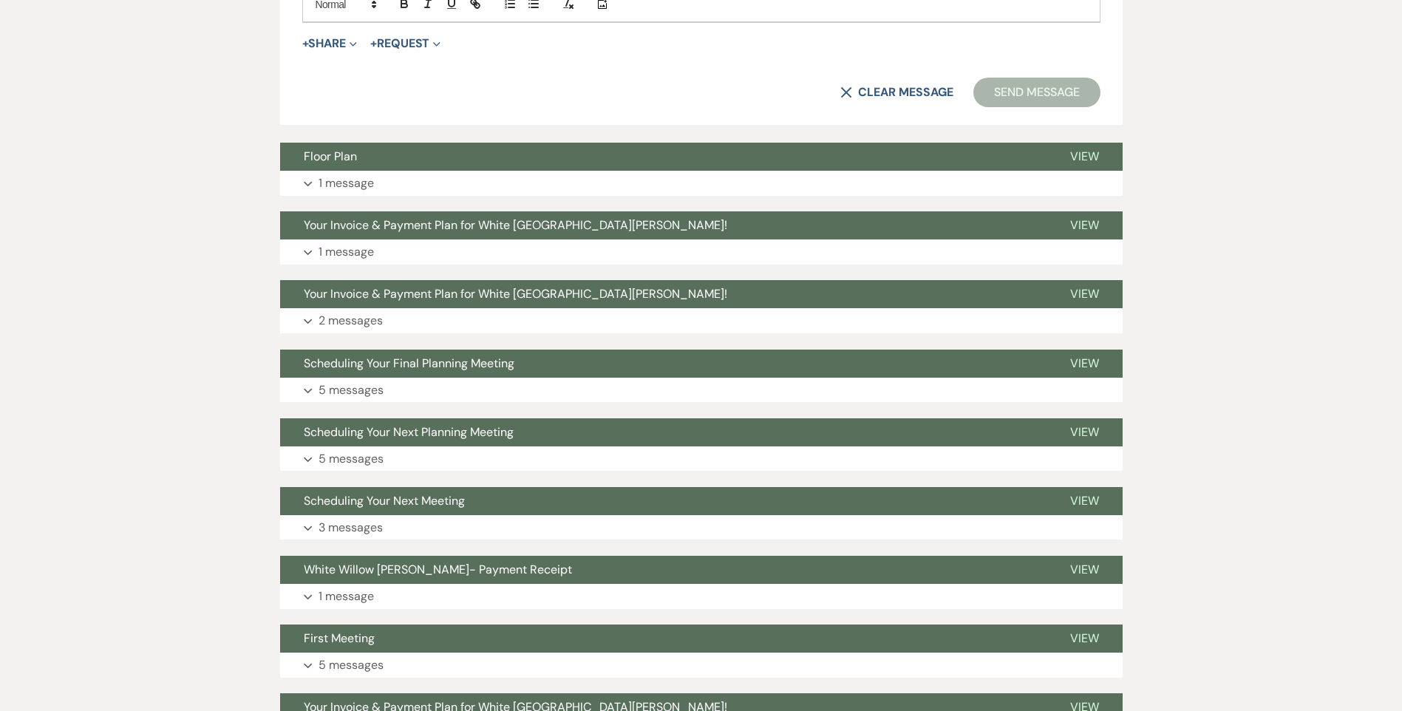
scroll to position [626, 0]
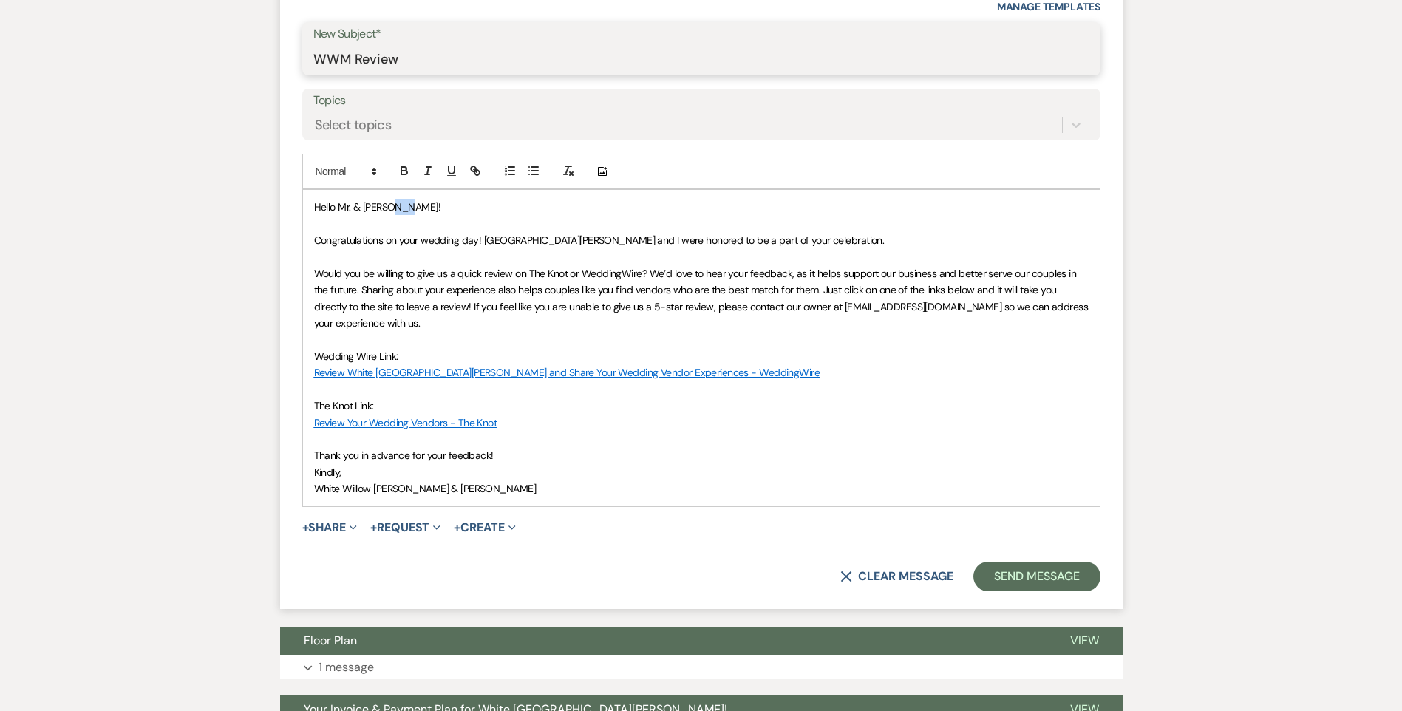
drag, startPoint x: 396, startPoint y: 211, endPoint x: 387, endPoint y: 211, distance: 9.6
click at [387, 211] on span "Hello Mr. & [PERSON_NAME]!" at bounding box center [377, 206] width 126 height 13
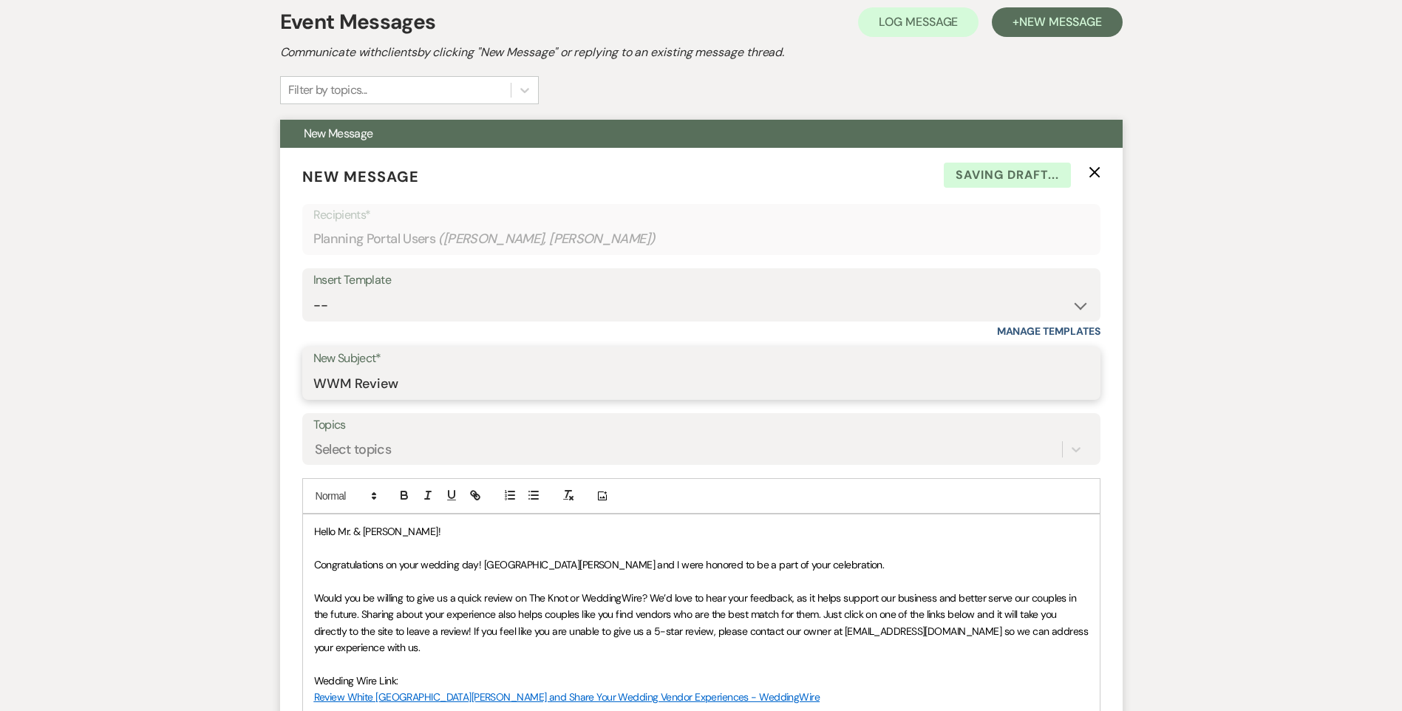
scroll to position [404, 0]
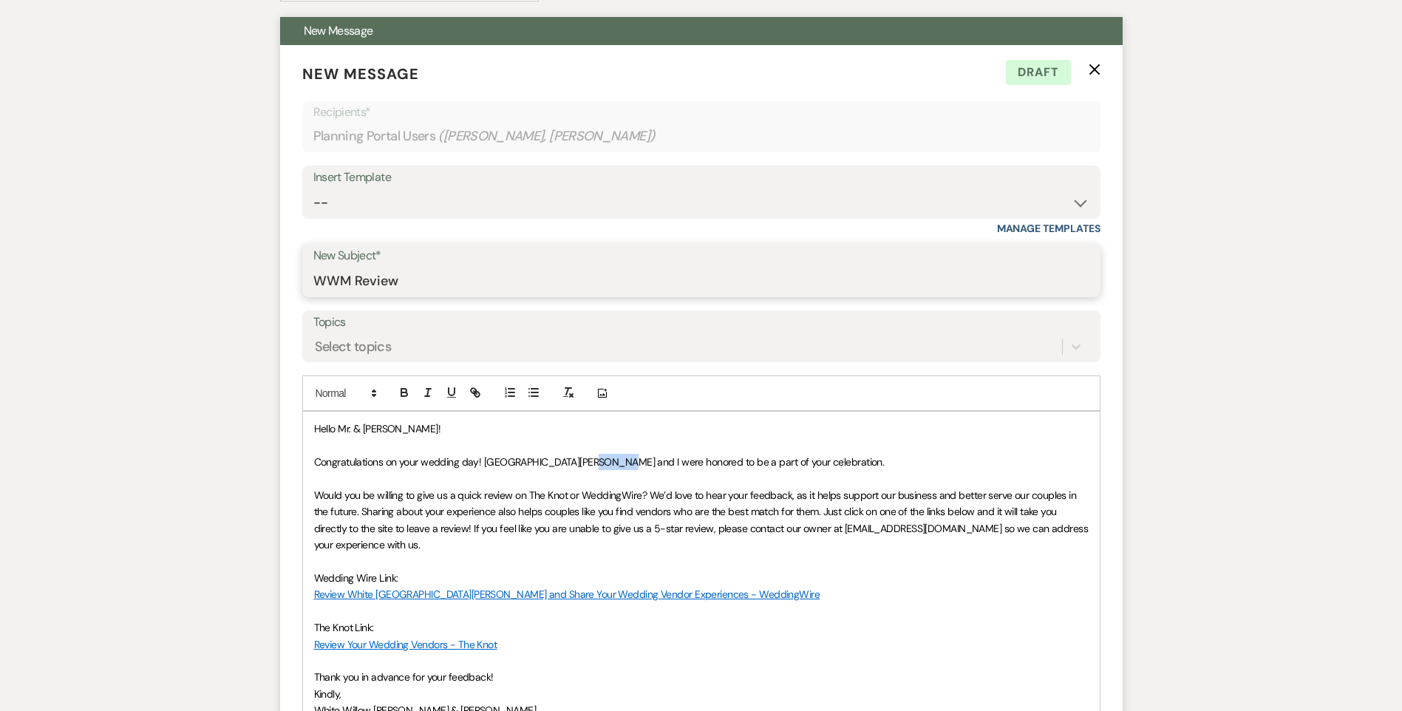
drag, startPoint x: 614, startPoint y: 464, endPoint x: 589, endPoint y: 467, distance: 24.6
click at [589, 467] on span "Congratulations on your wedding day! [GEOGRAPHIC_DATA][PERSON_NAME] and I were …" at bounding box center [599, 461] width 571 height 13
click at [611, 466] on span "Congratulations on your wedding day! [GEOGRAPHIC_DATA][PERSON_NAME] were honore…" at bounding box center [587, 461] width 546 height 13
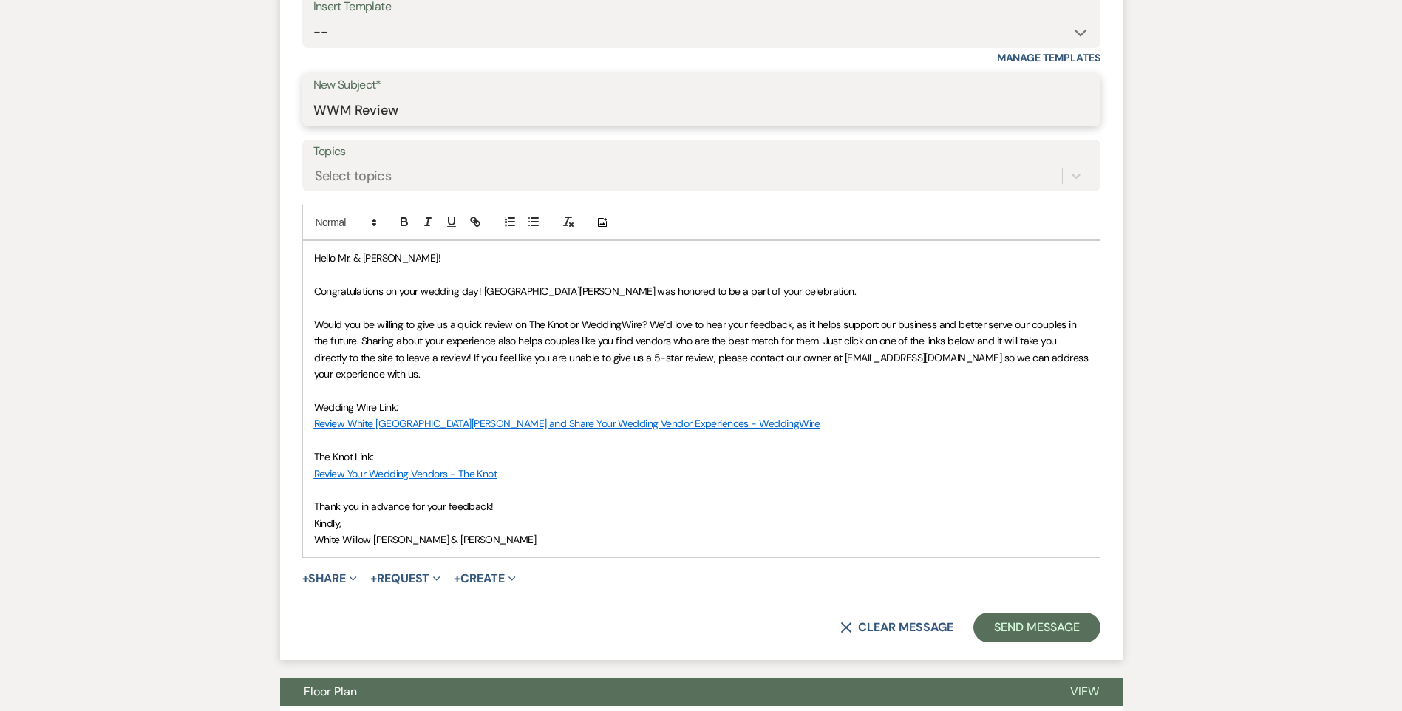
scroll to position [626, 0]
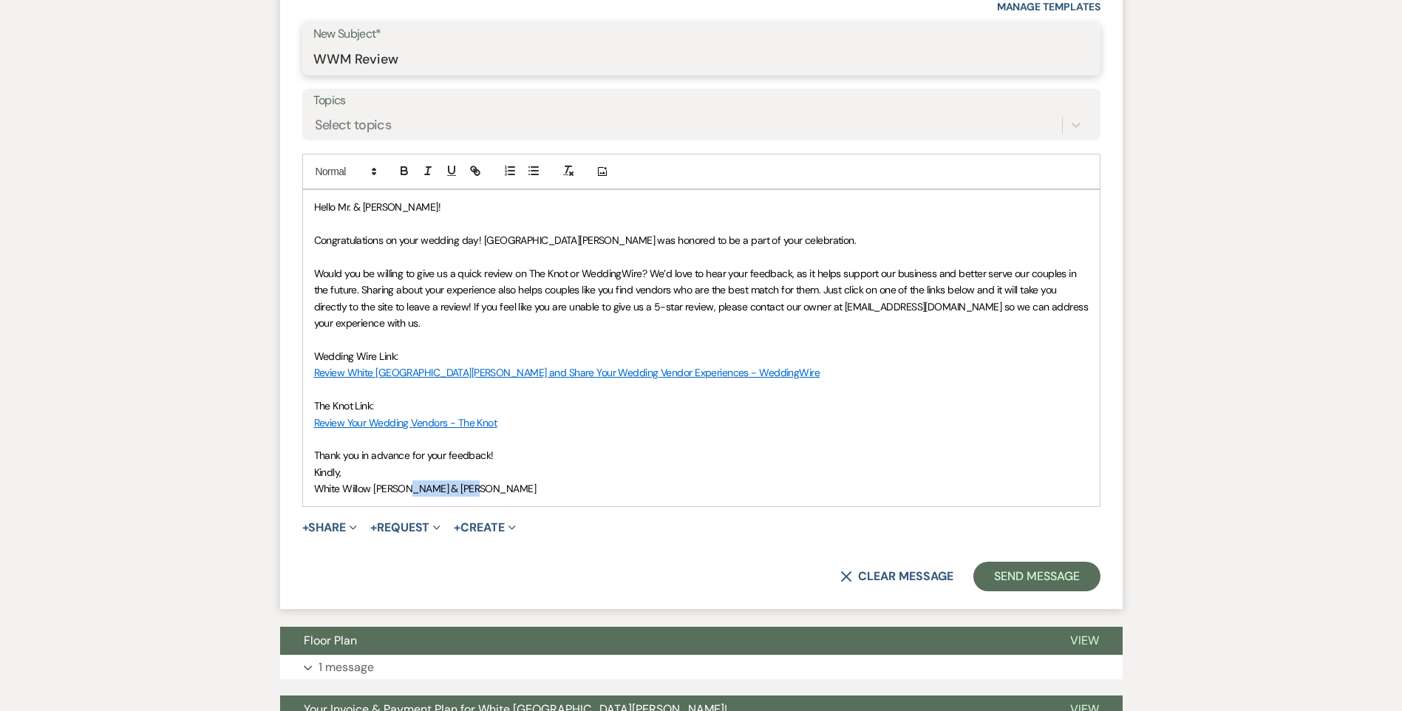
drag, startPoint x: 476, startPoint y: 489, endPoint x: 418, endPoint y: 493, distance: 57.8
click at [415, 492] on p "White Willow [PERSON_NAME] & [PERSON_NAME]" at bounding box center [701, 489] width 775 height 16
click at [1032, 583] on button "Send Message" at bounding box center [1037, 577] width 126 height 30
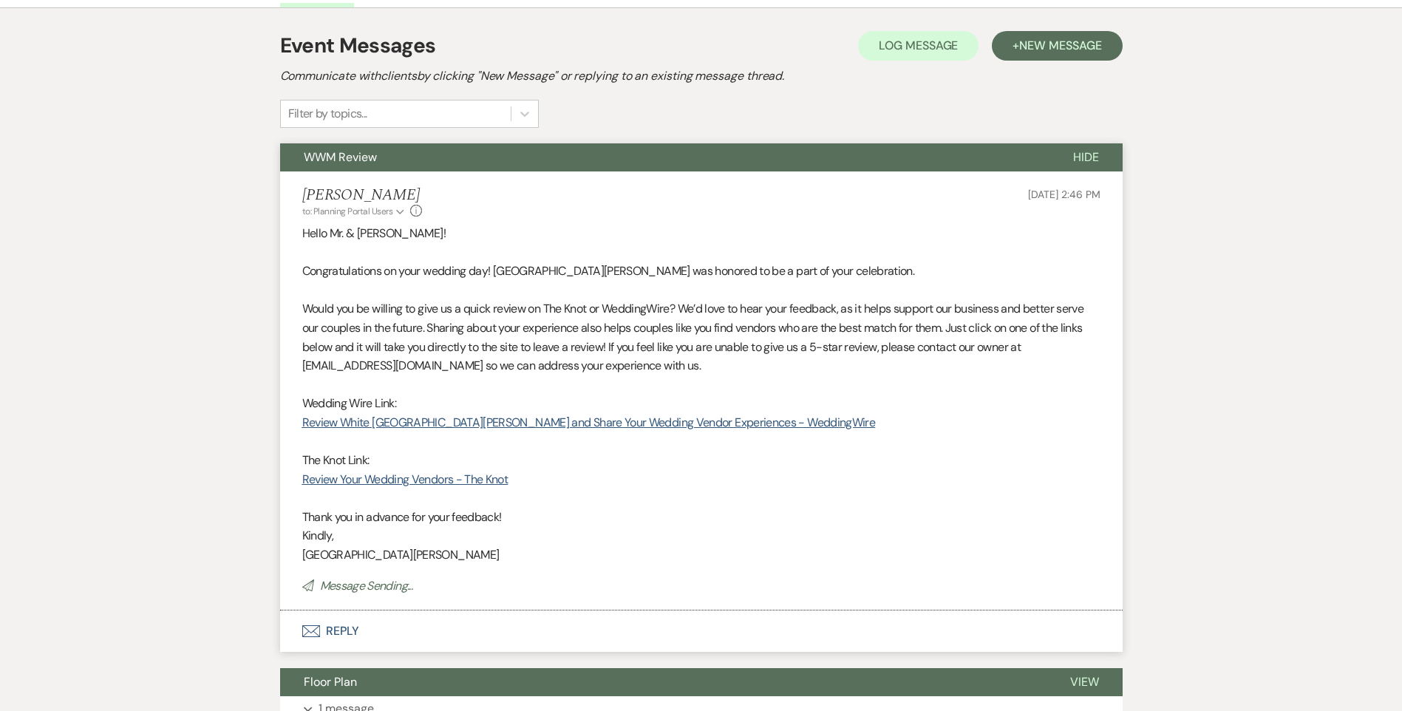
scroll to position [298, 0]
